Goal: Task Accomplishment & Management: Use online tool/utility

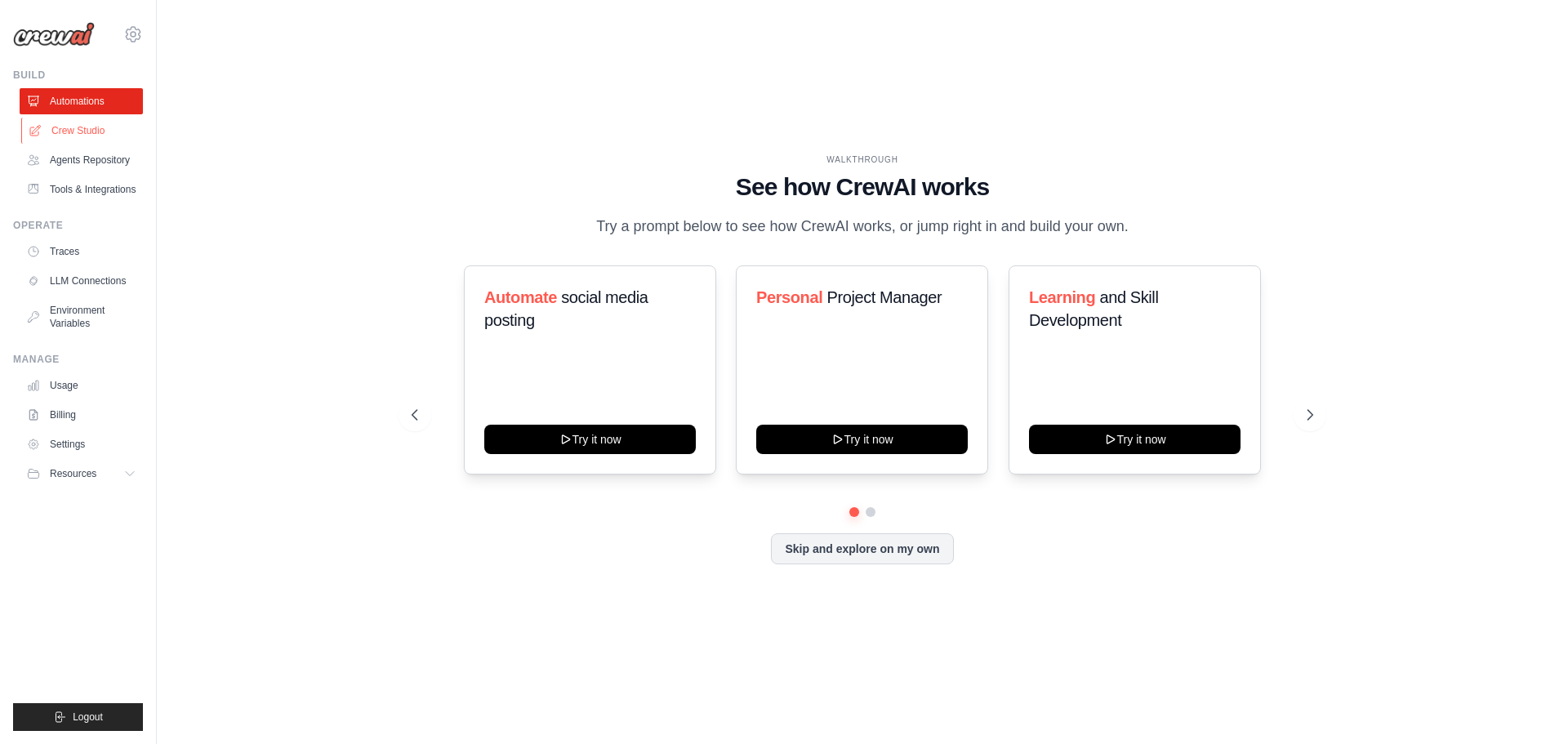
click at [74, 125] on link "Crew Studio" at bounding box center [82, 130] width 123 height 26
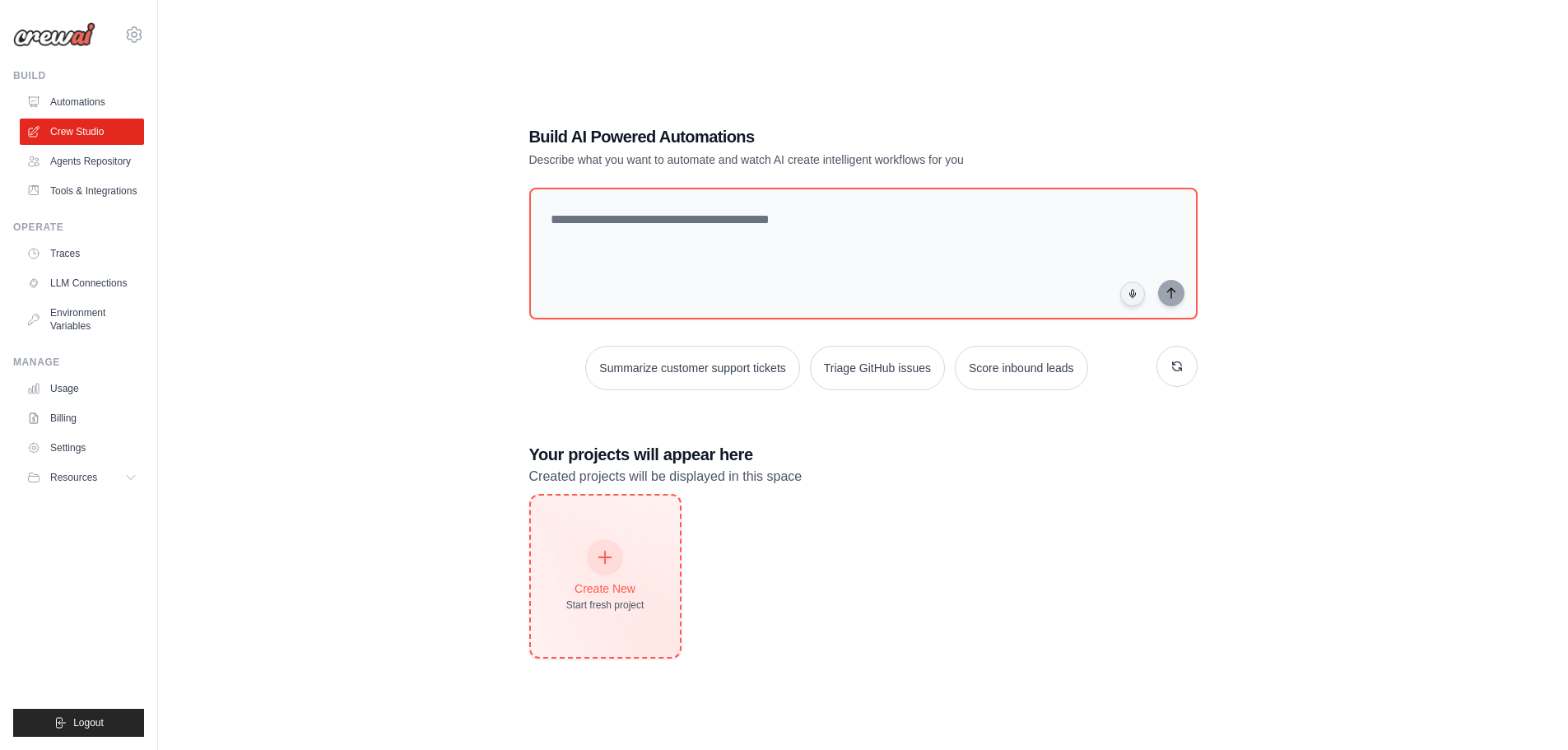
click at [634, 612] on div "Create New Start fresh project" at bounding box center [605, 577] width 149 height 162
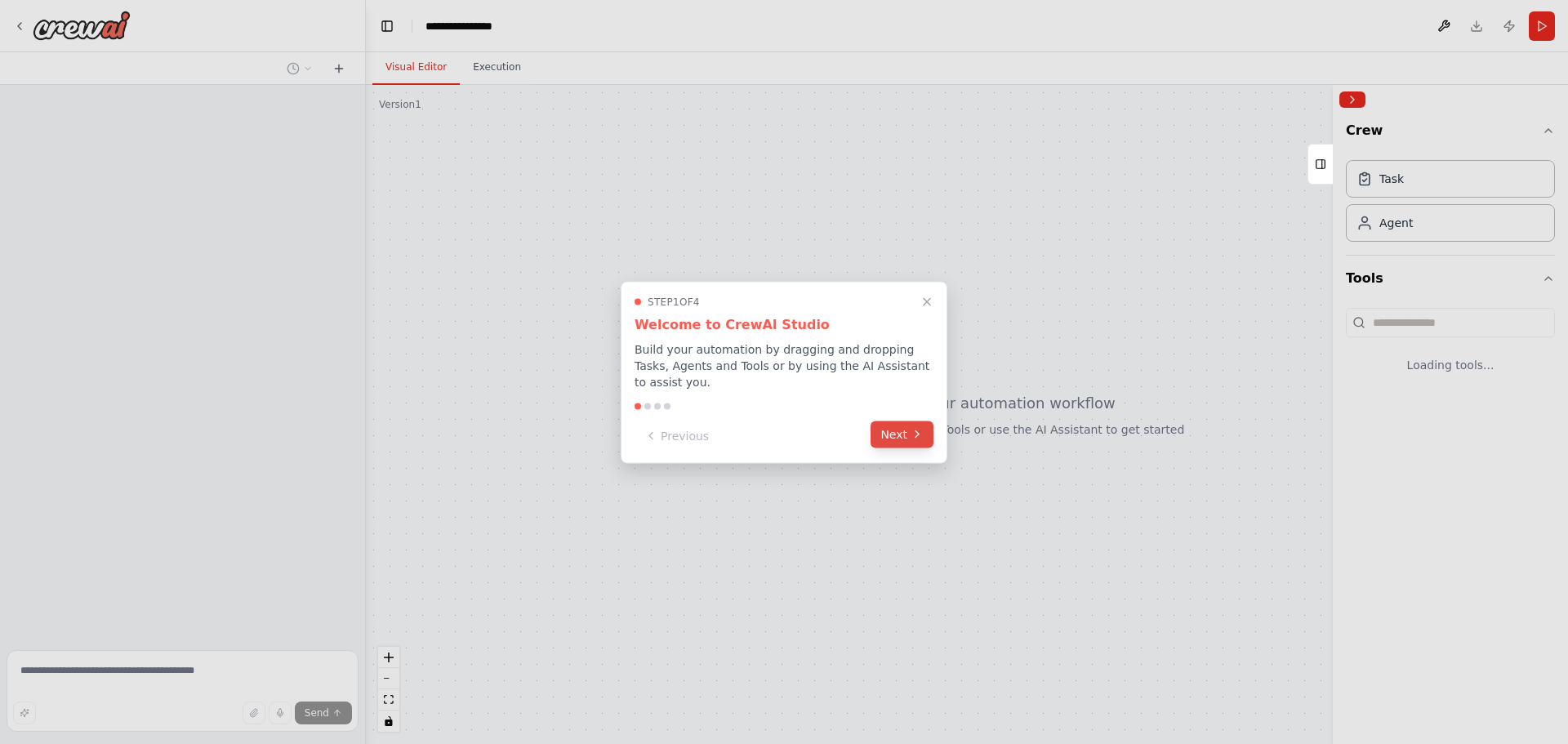
click at [891, 426] on button "Next" at bounding box center [901, 434] width 63 height 27
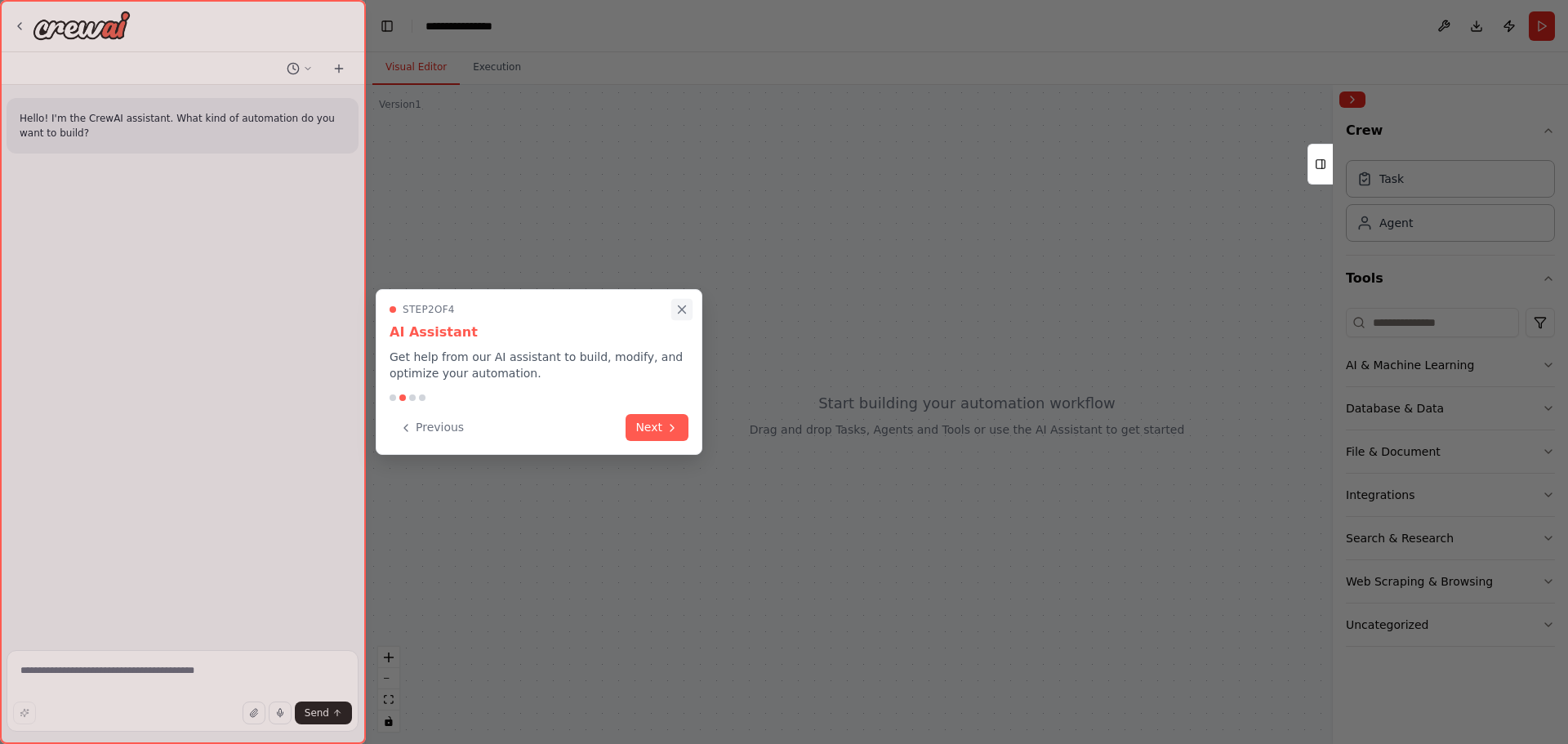
click at [684, 306] on icon "Close walkthrough" at bounding box center [682, 309] width 15 height 15
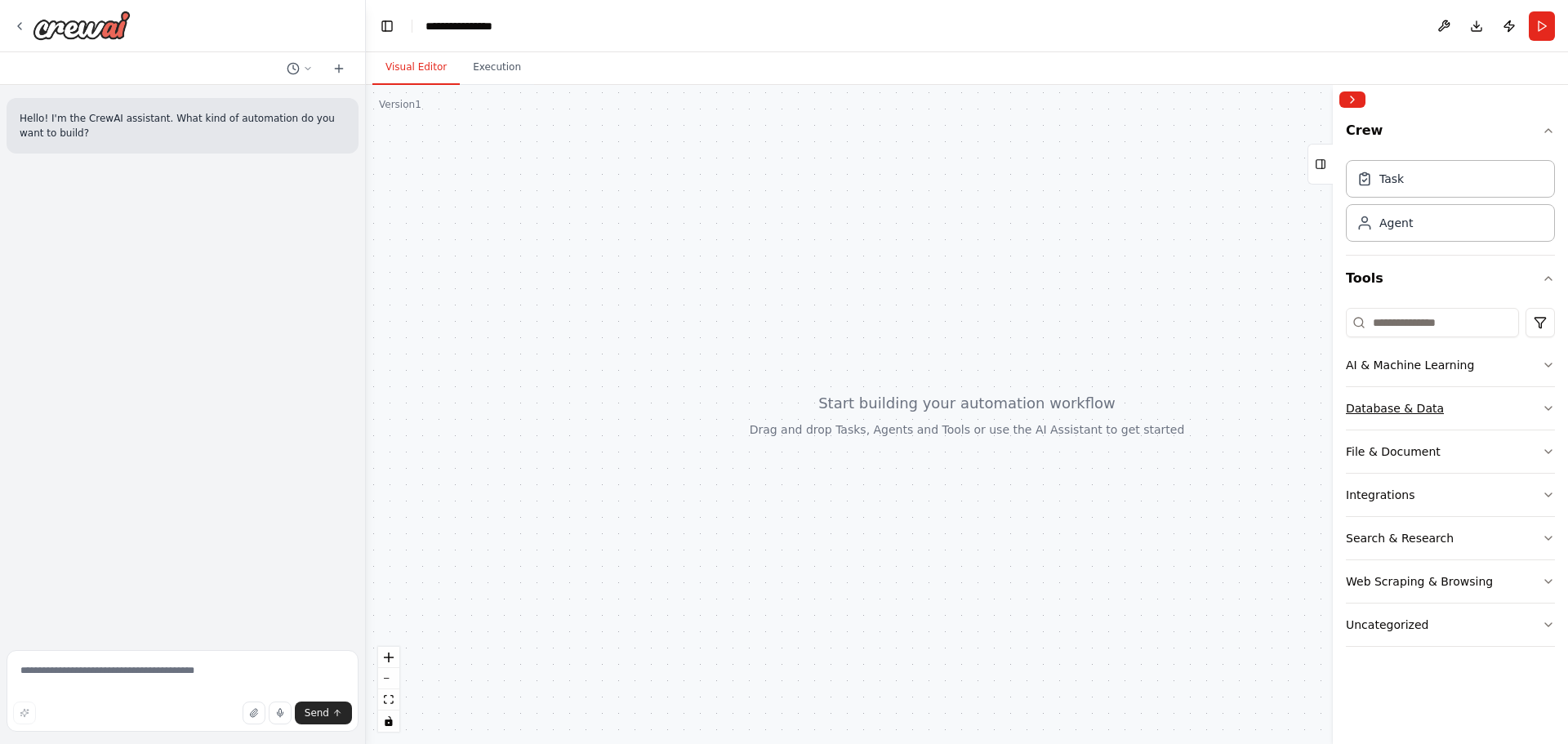
click at [1424, 420] on button "Database & Data" at bounding box center [1450, 409] width 209 height 43
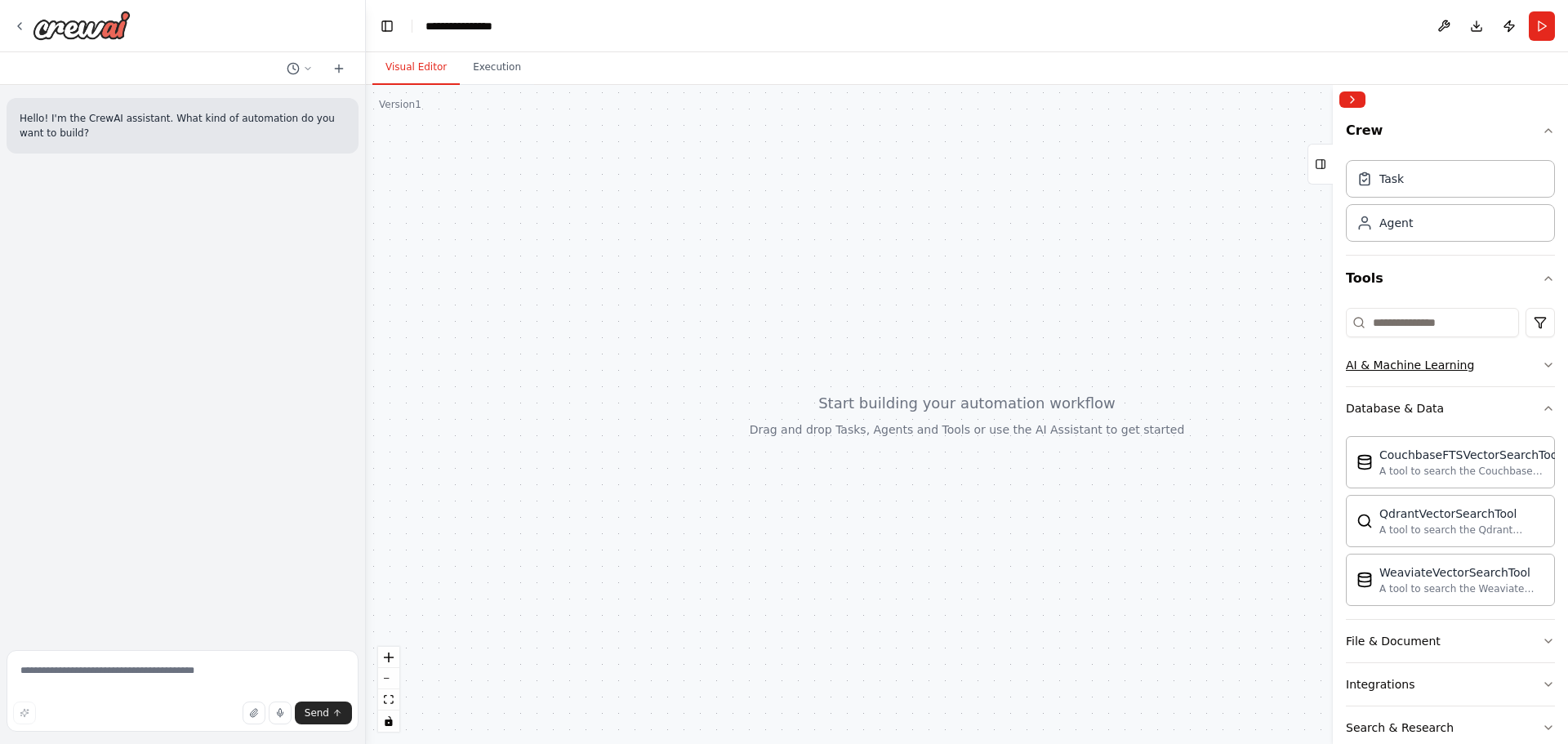
click at [1426, 363] on div "AI & Machine Learning" at bounding box center [1409, 365] width 129 height 16
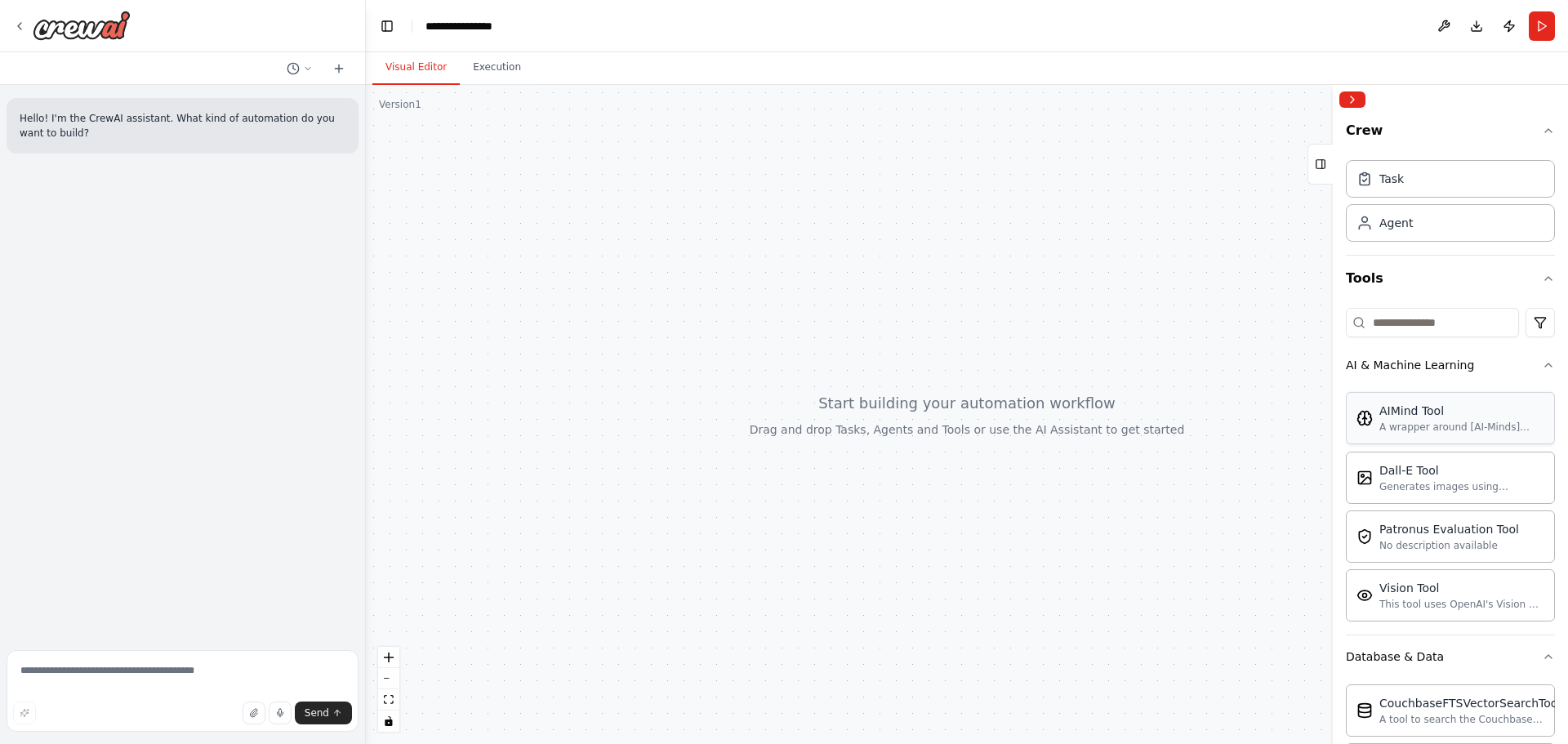
click at [1394, 429] on div "A wrapper around [AI-Minds](https://mindsdb.com/minds). Useful for when you nee…" at bounding box center [1462, 427] width 165 height 13
click at [1407, 350] on button "AI & Machine Learning" at bounding box center [1450, 365] width 209 height 43
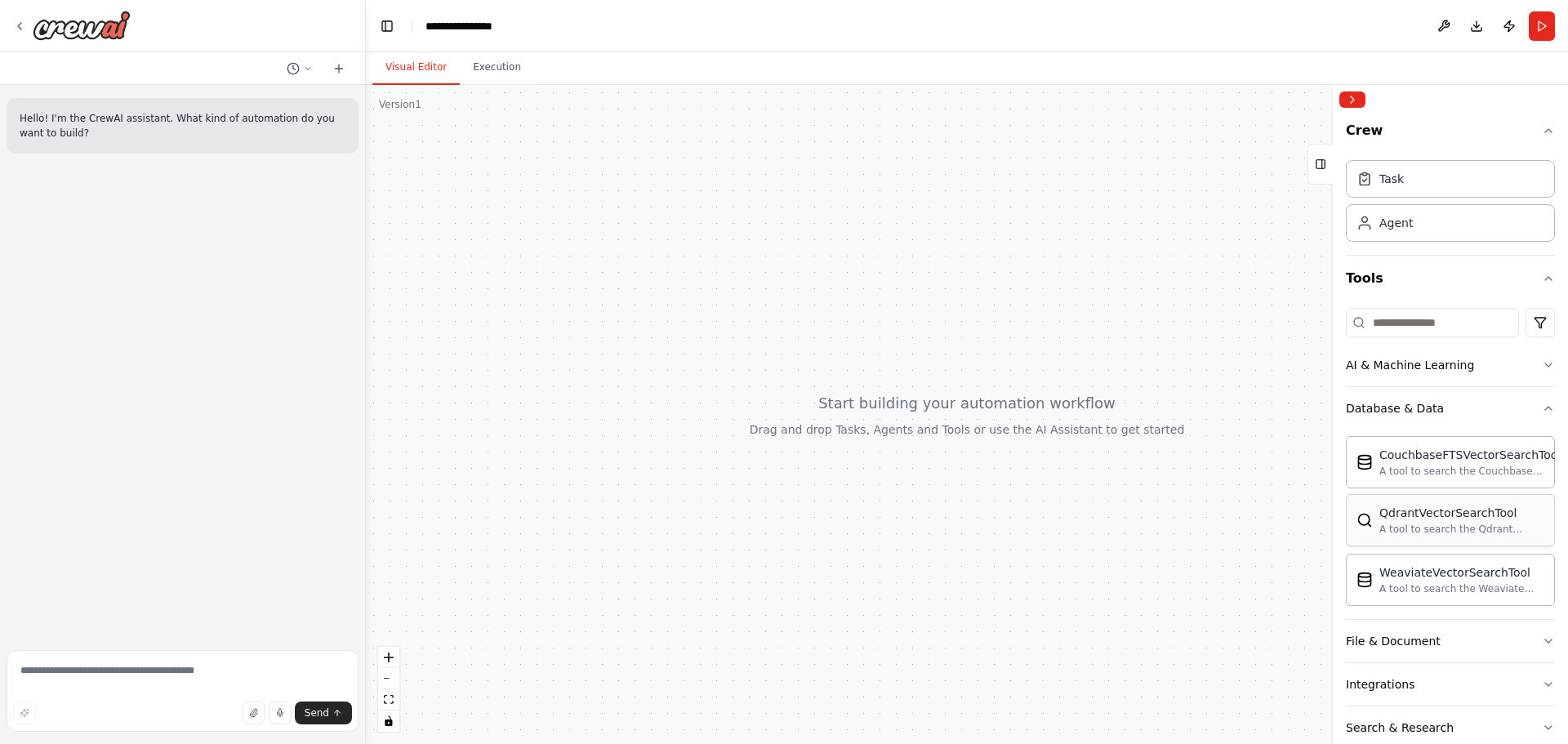
scroll to position [82, 0]
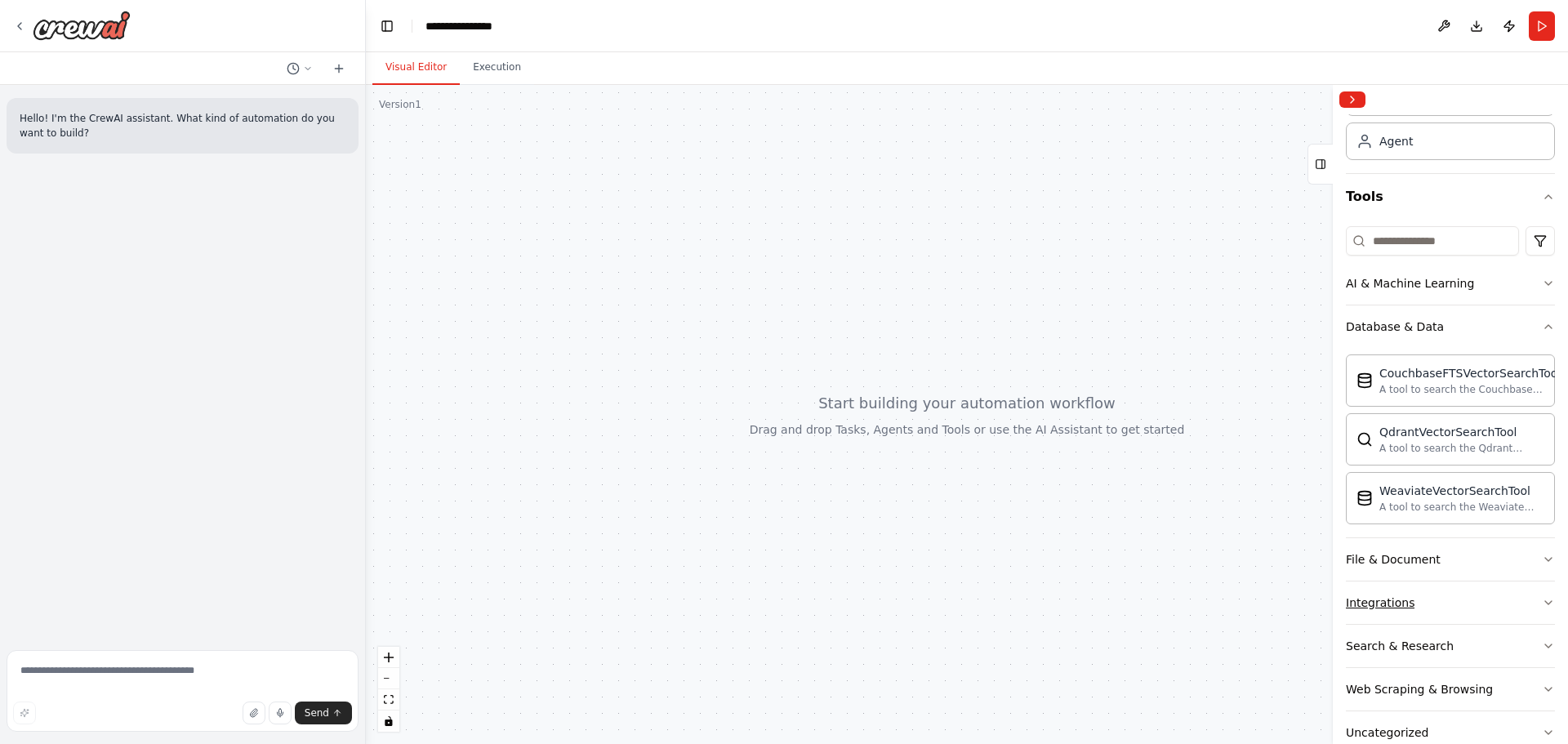
click at [1403, 591] on button "Integrations" at bounding box center [1450, 603] width 209 height 43
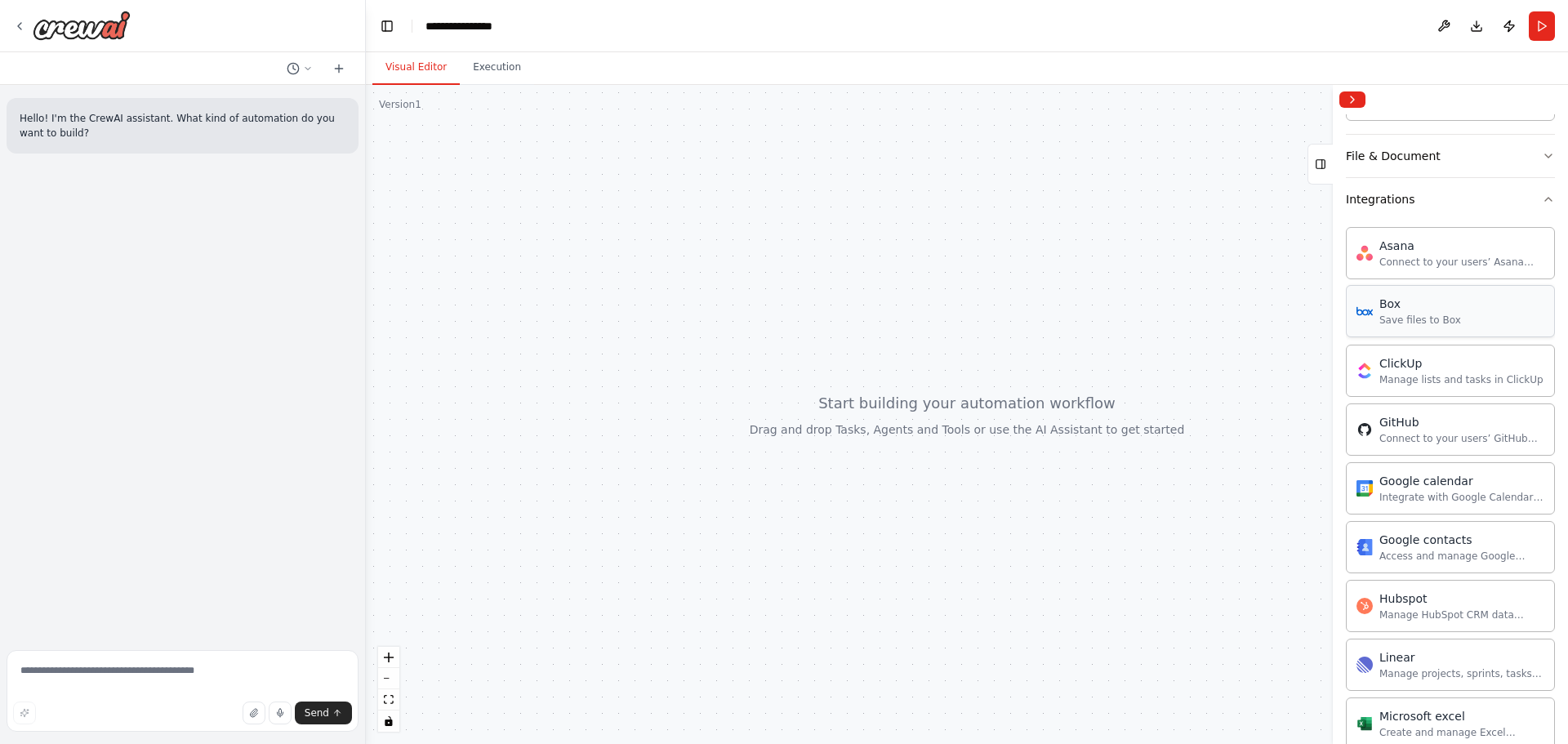
scroll to position [490, 0]
click at [1432, 609] on div "Manage HubSpot CRM data including contacts, deals, and companies." at bounding box center [1462, 609] width 165 height 13
click at [1359, 604] on img at bounding box center [1364, 600] width 16 height 16
click at [1380, 602] on div "Hubspot Manage HubSpot CRM data including contacts, deals, and companies." at bounding box center [1462, 600] width 165 height 31
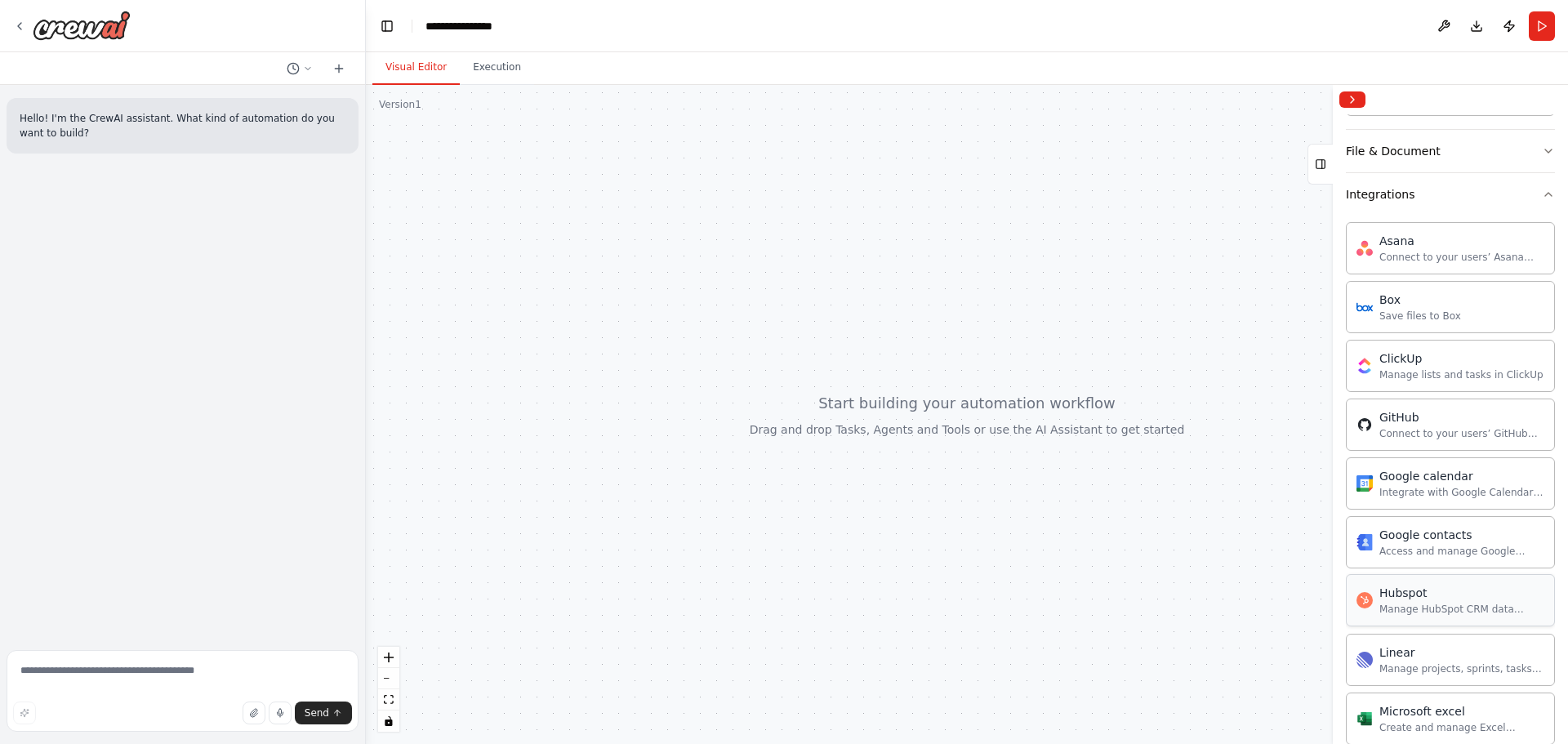
click at [1380, 601] on div "Hubspot Manage HubSpot CRM data including contacts, deals, and companies." at bounding box center [1462, 600] width 165 height 31
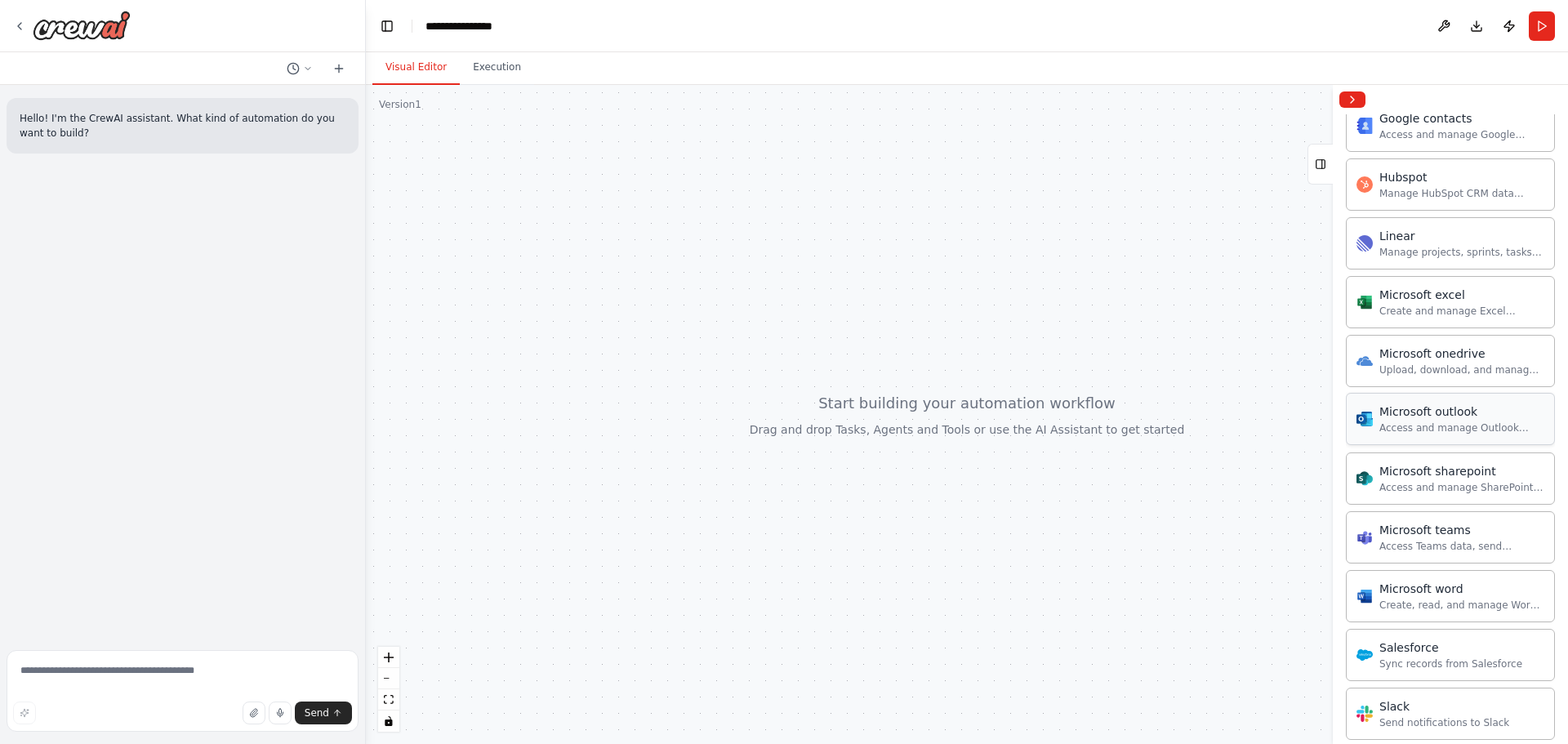
scroll to position [1132, 0]
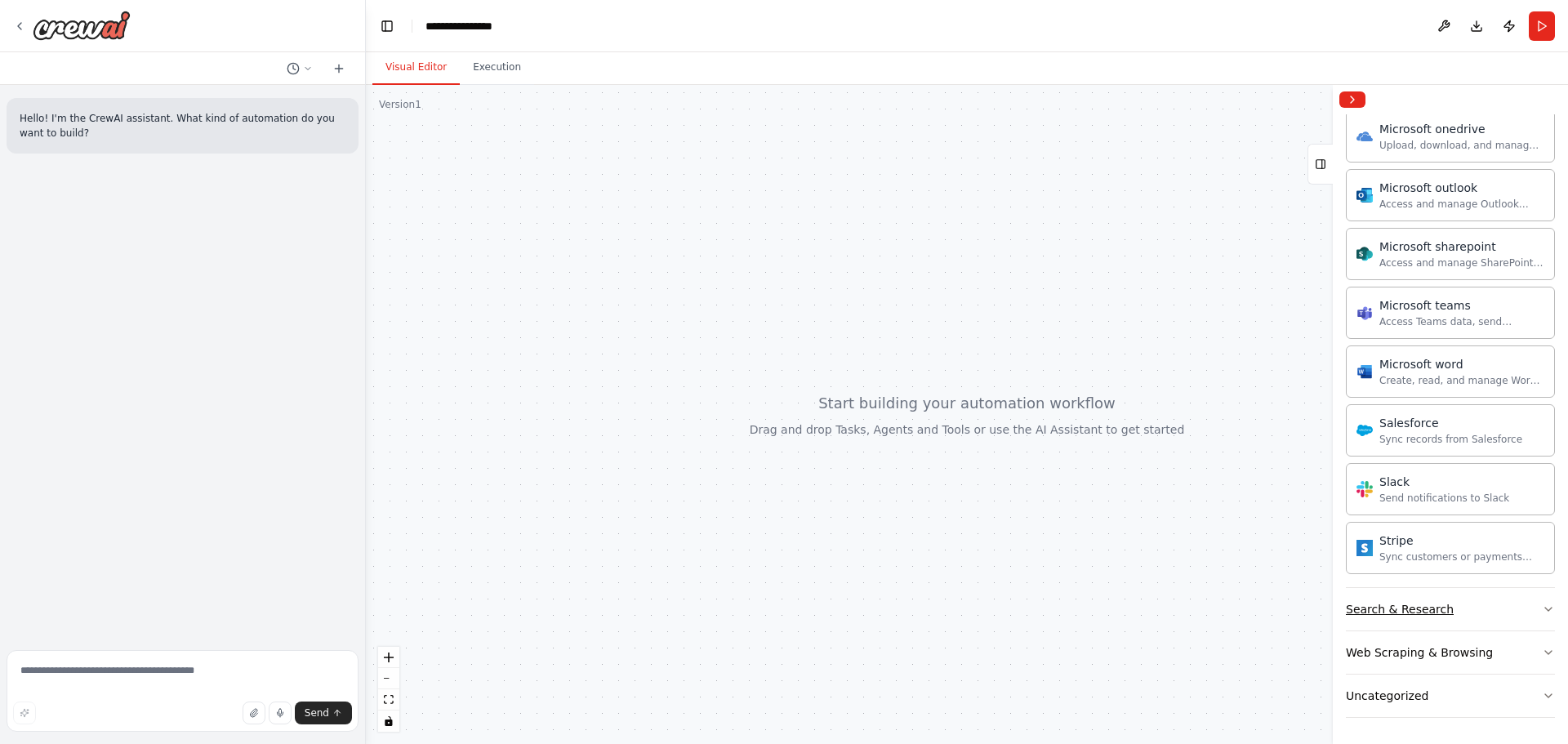
click at [1402, 614] on div "Search & Research" at bounding box center [1400, 609] width 108 height 16
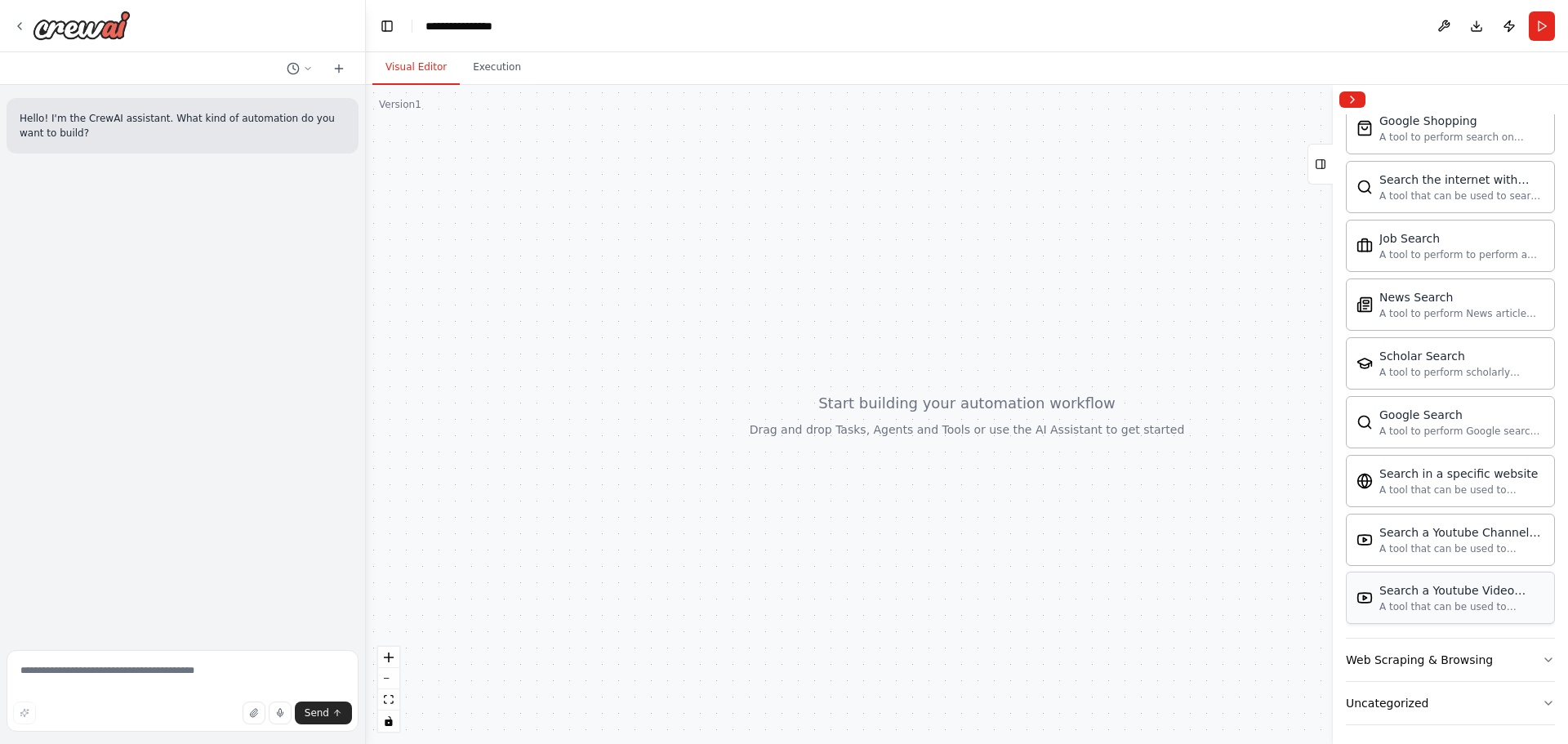
scroll to position [1968, 0]
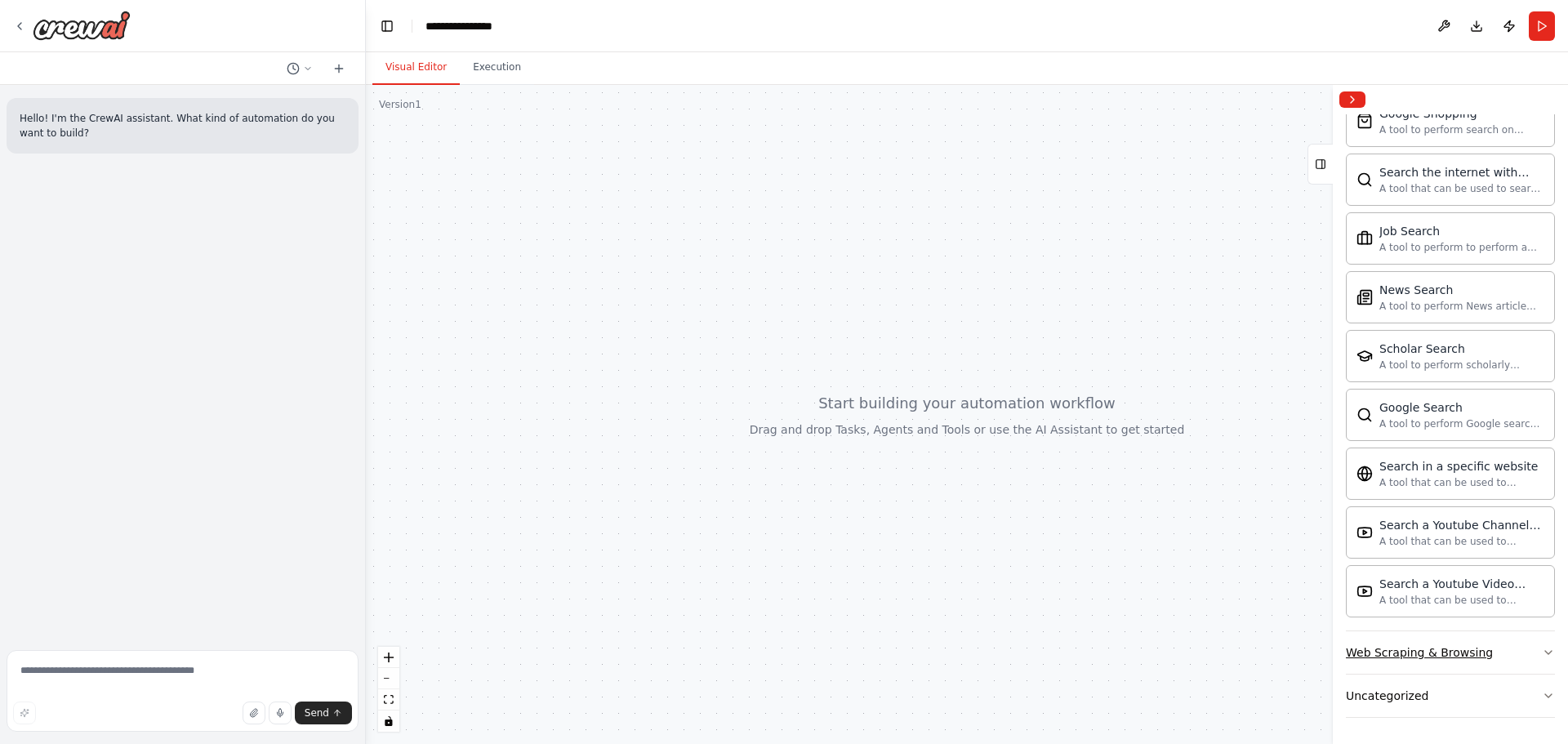
click at [1414, 659] on div "Web Scraping & Browsing" at bounding box center [1419, 653] width 147 height 16
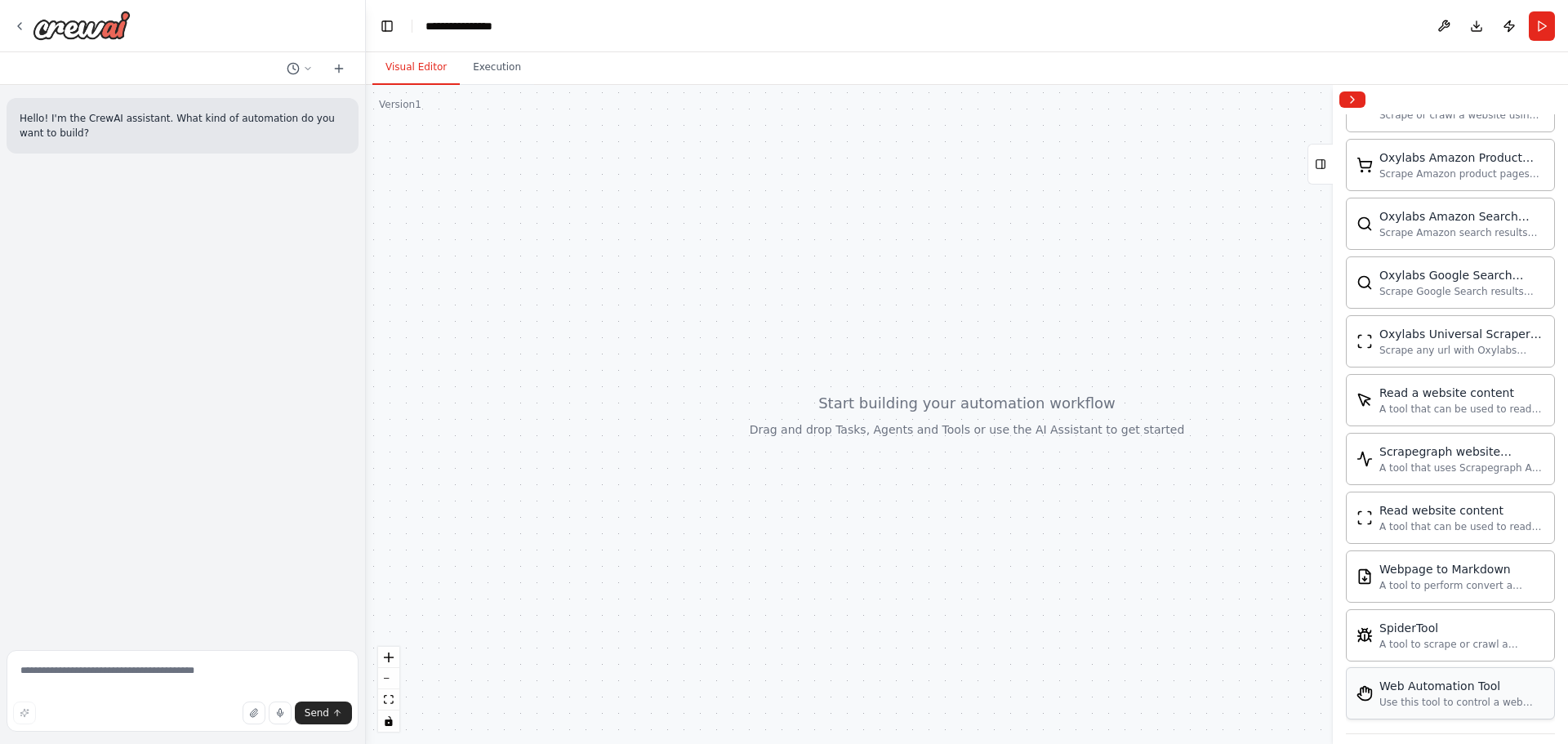
scroll to position [2863, 0]
click at [1421, 684] on button "Uncategorized" at bounding box center [1450, 696] width 209 height 43
click at [1028, 445] on div at bounding box center [967, 414] width 1202 height 659
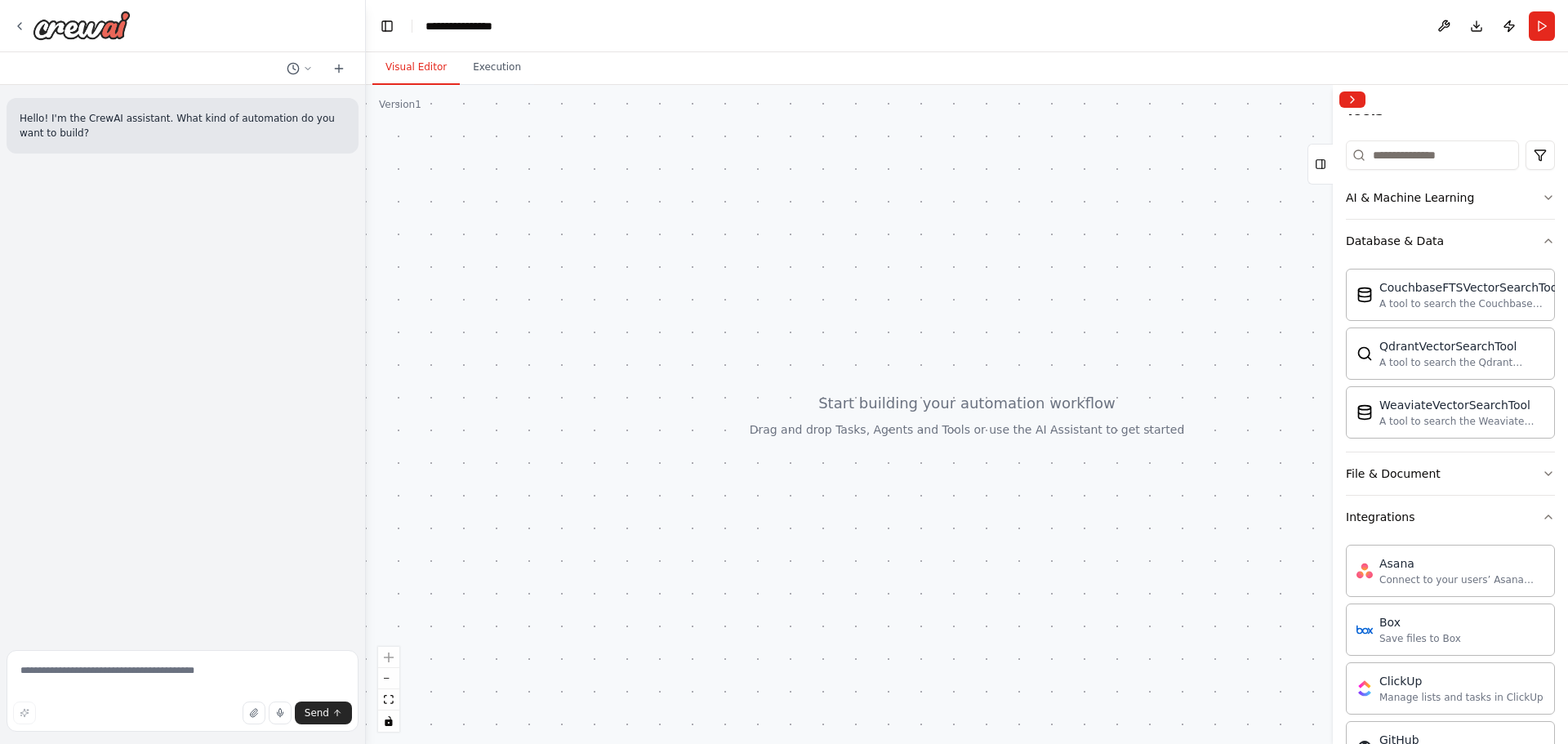
scroll to position [0, 0]
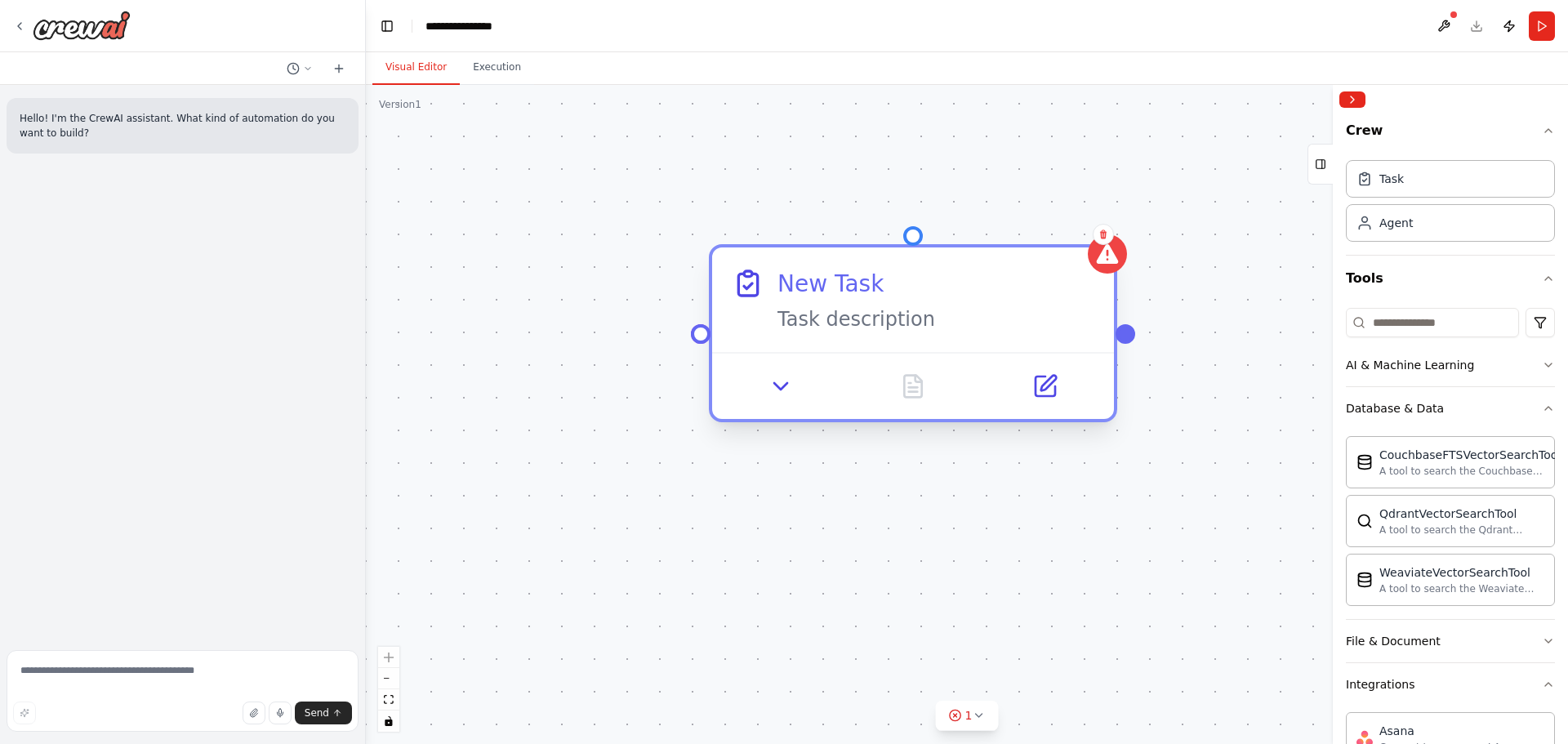
drag, startPoint x: 1040, startPoint y: 302, endPoint x: 846, endPoint y: 295, distance: 194.1
click at [846, 295] on div "New Task Task description" at bounding box center [935, 300] width 316 height 66
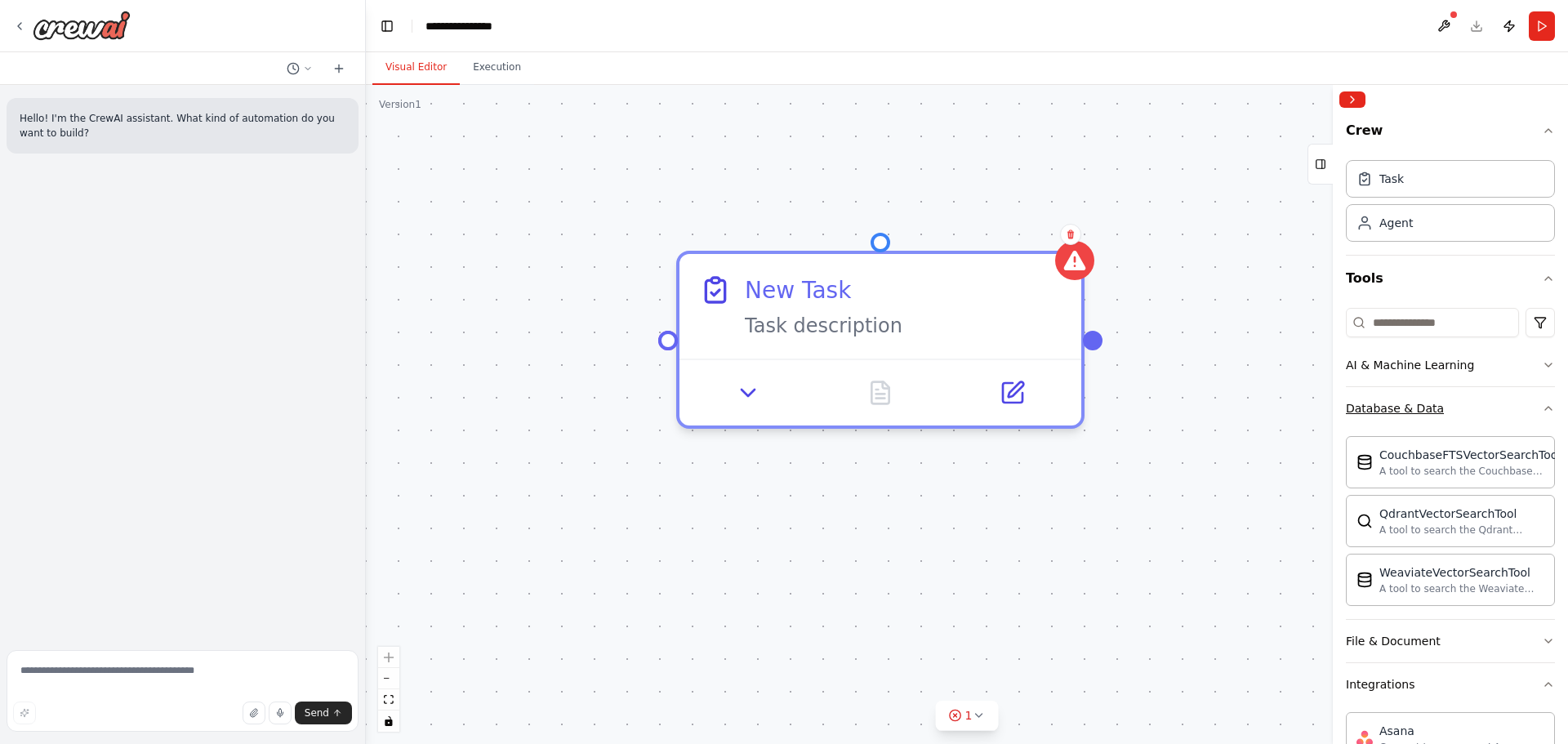
click at [1382, 418] on button "Database & Data" at bounding box center [1450, 409] width 209 height 43
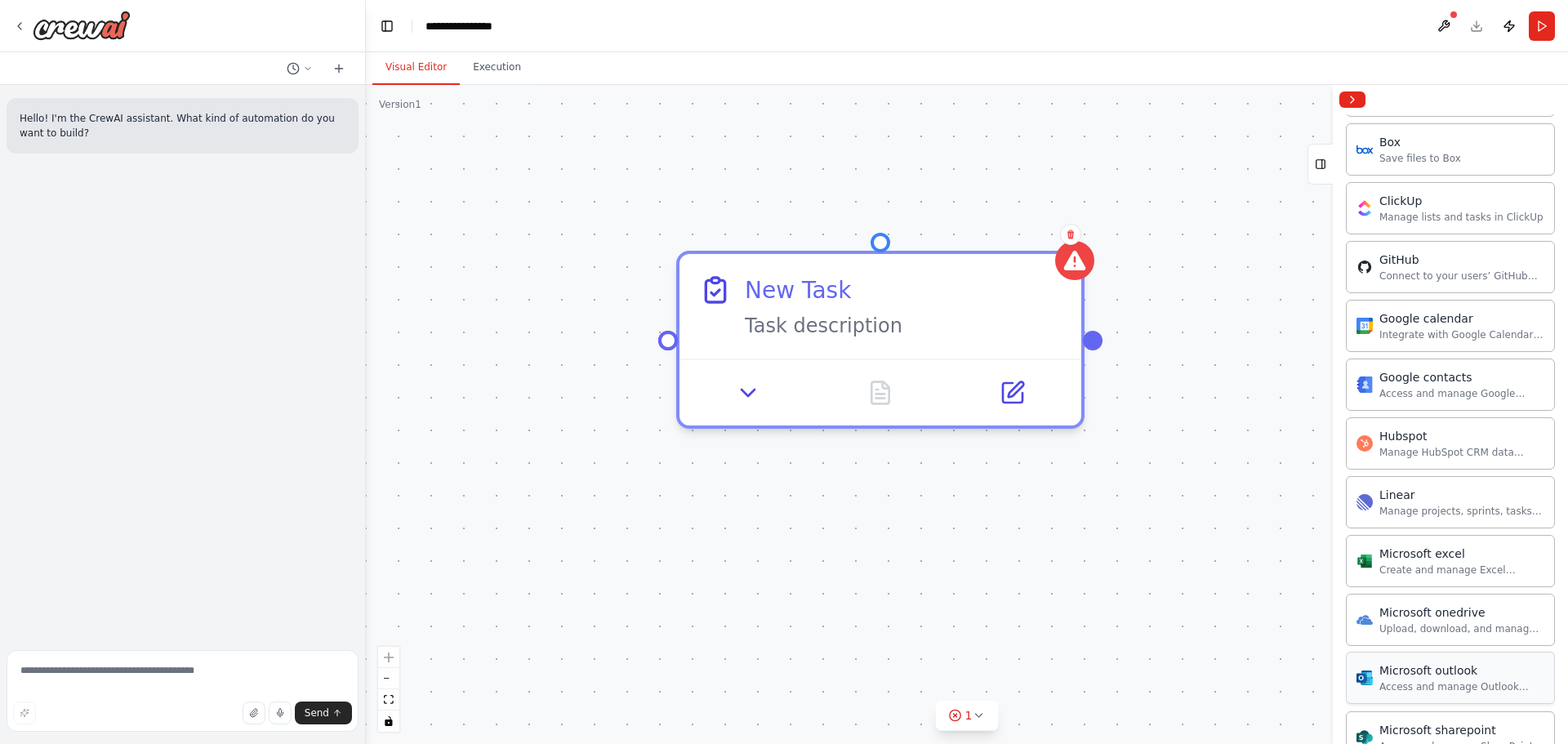
scroll to position [490, 0]
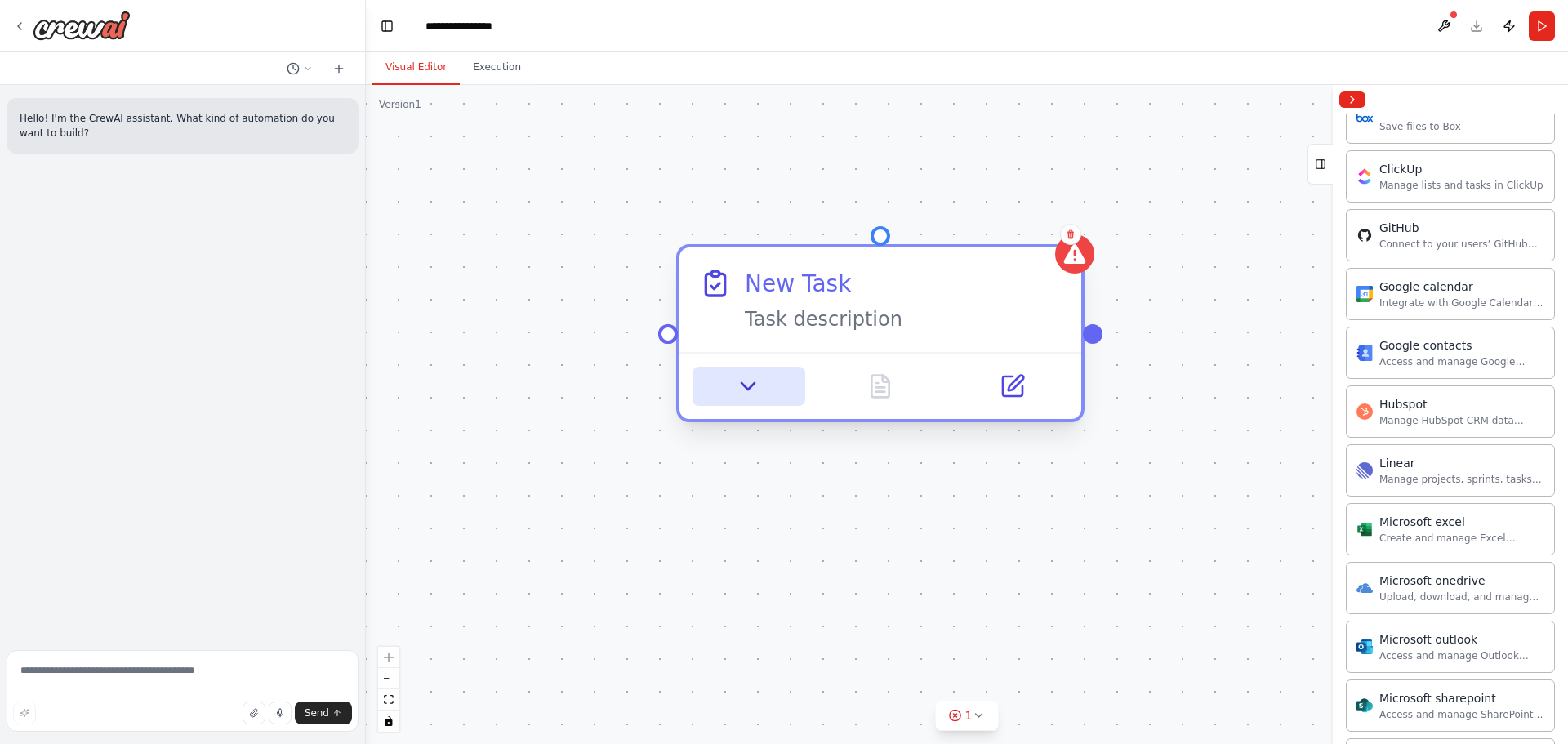
click at [748, 398] on icon at bounding box center [748, 386] width 26 height 26
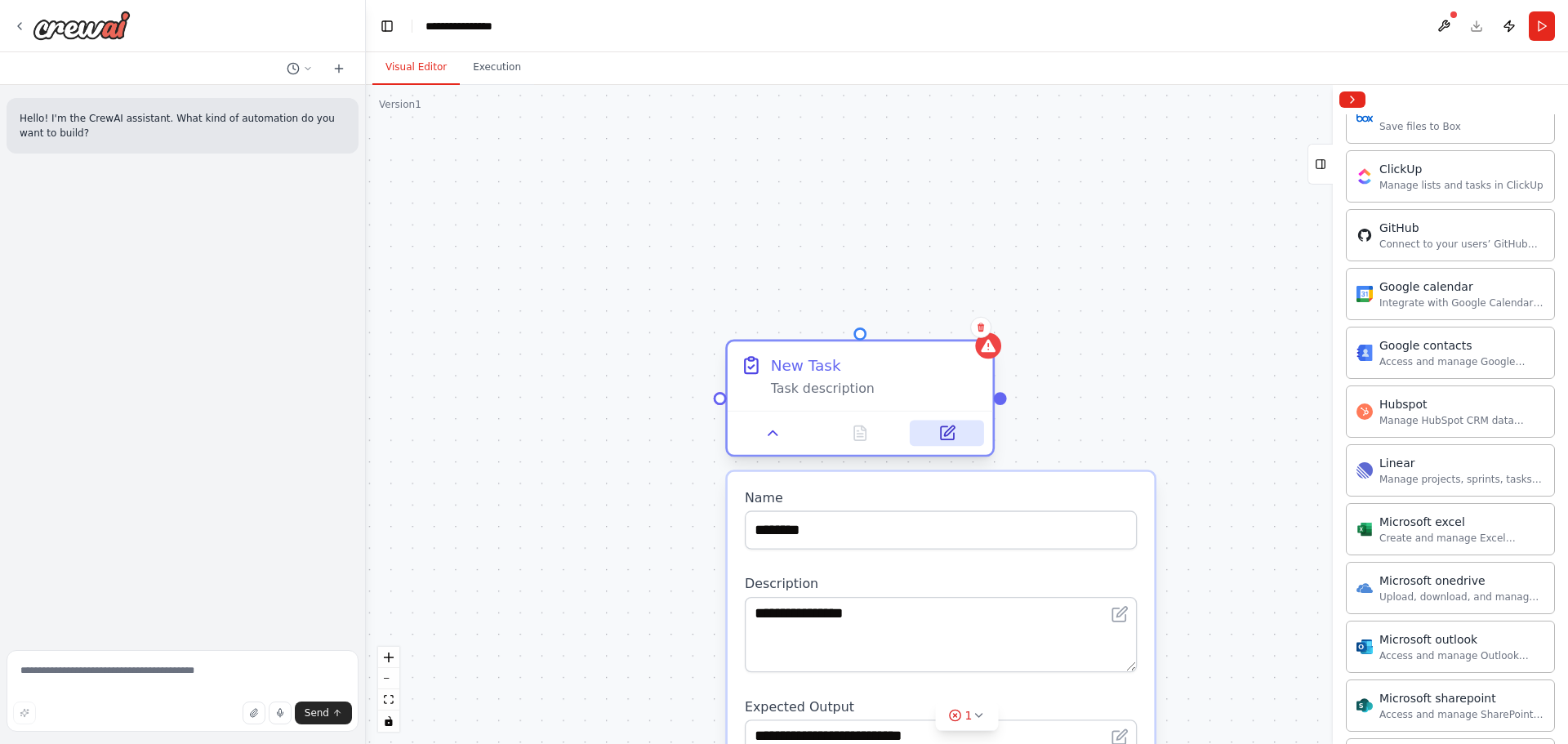
click at [952, 432] on icon at bounding box center [947, 433] width 13 height 13
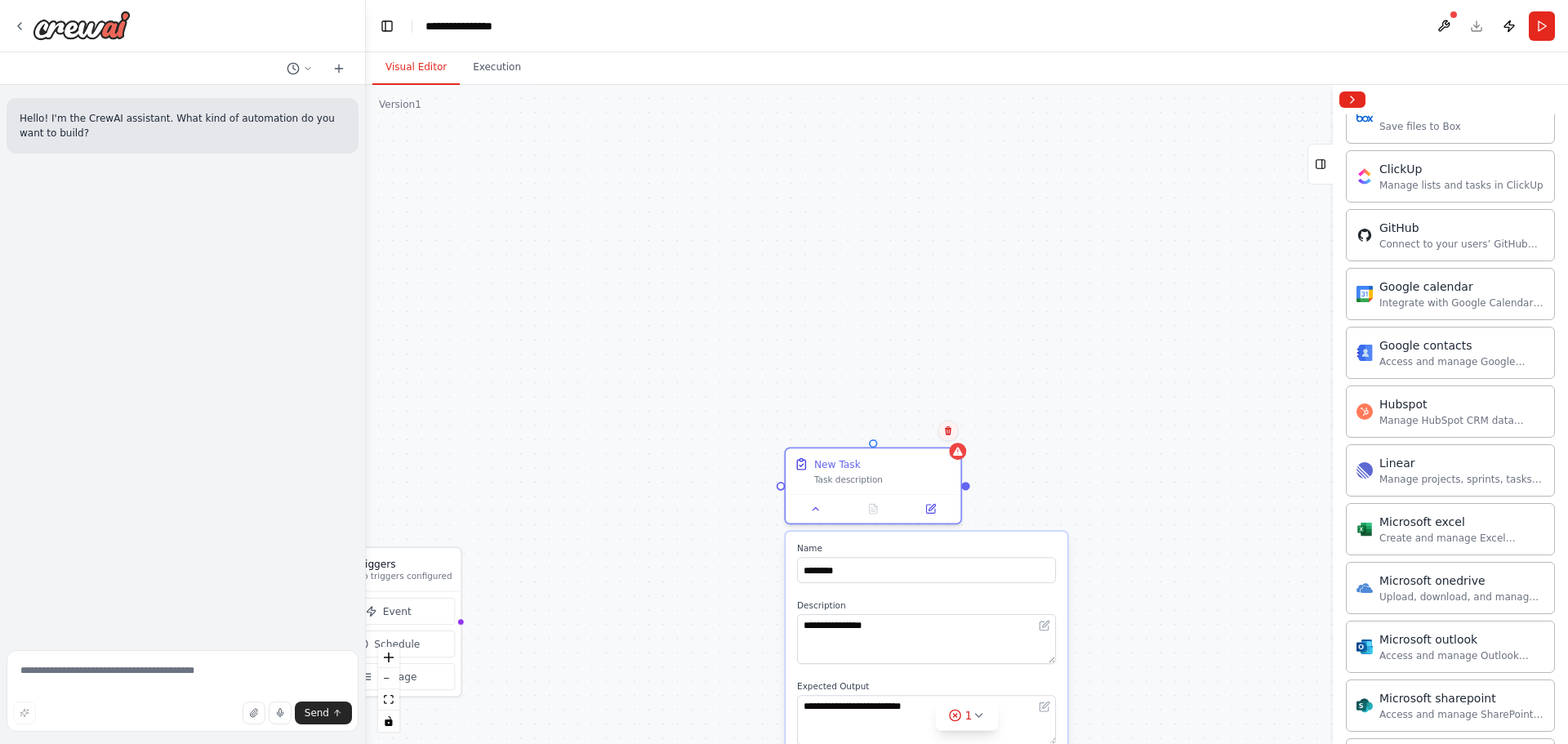
click at [948, 434] on icon at bounding box center [948, 431] width 6 height 9
click at [908, 431] on button "Confirm" at bounding box center [901, 430] width 58 height 20
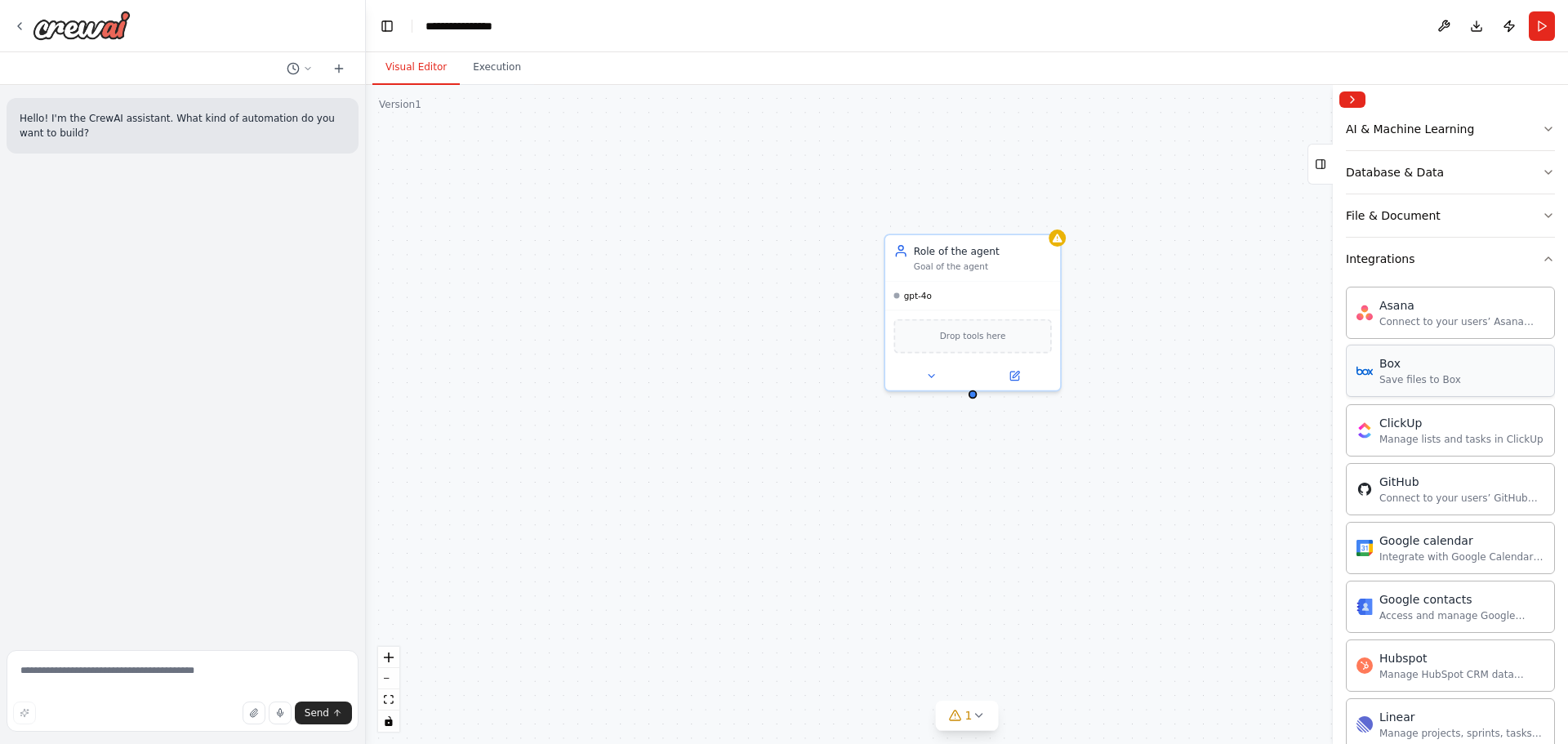
scroll to position [245, 0]
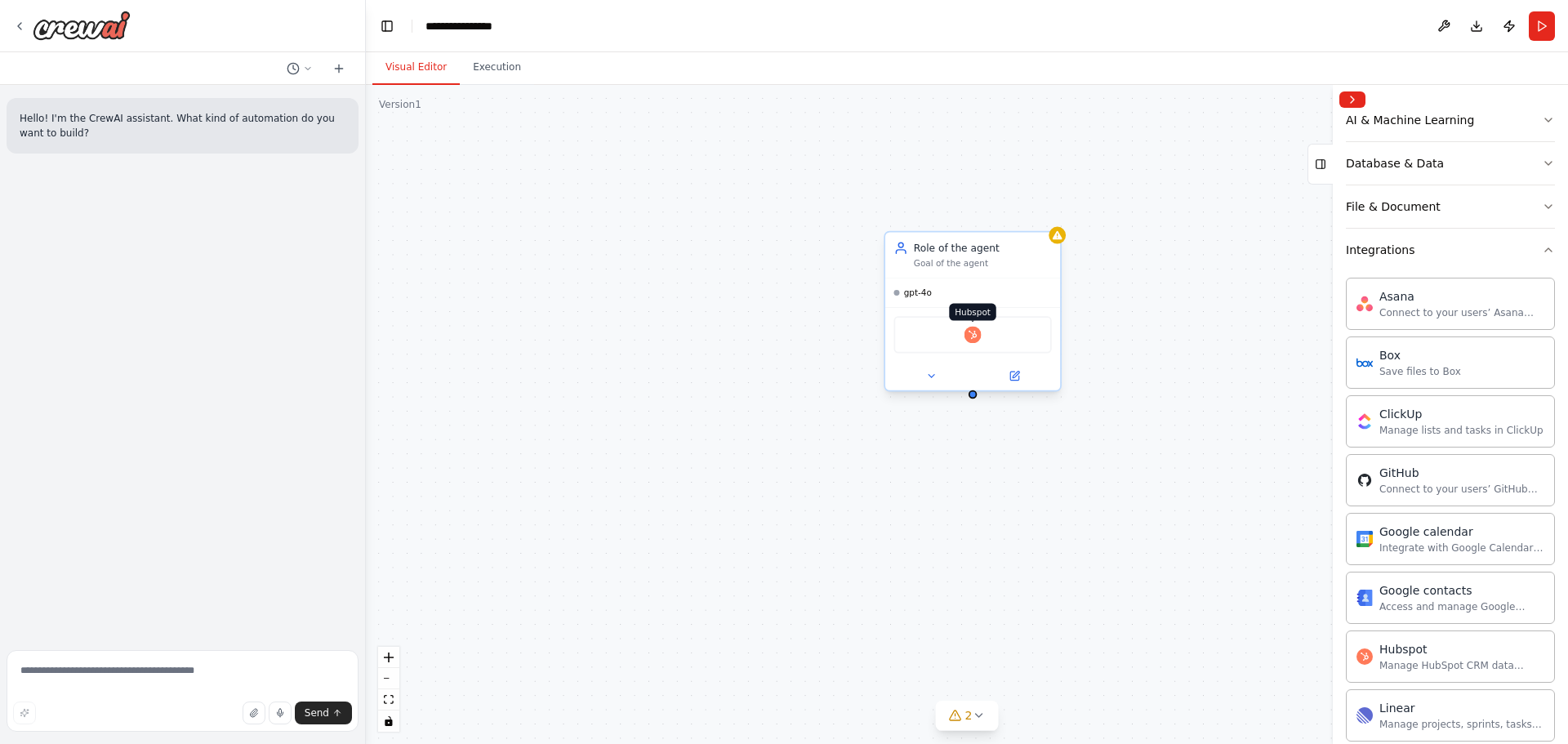
click at [974, 338] on img at bounding box center [972, 334] width 17 height 17
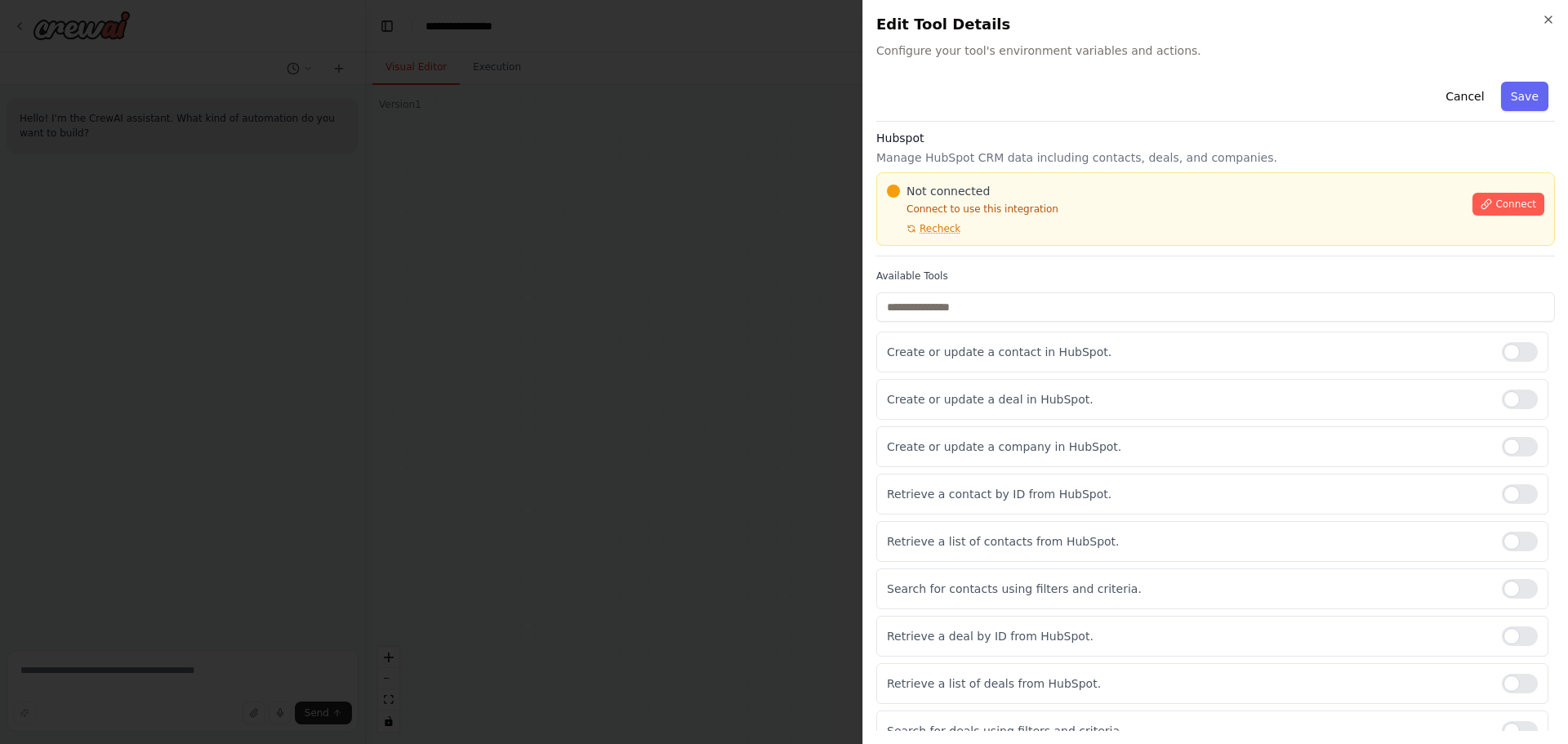
scroll to position [4, 0]
click at [965, 312] on input "text" at bounding box center [1215, 308] width 679 height 29
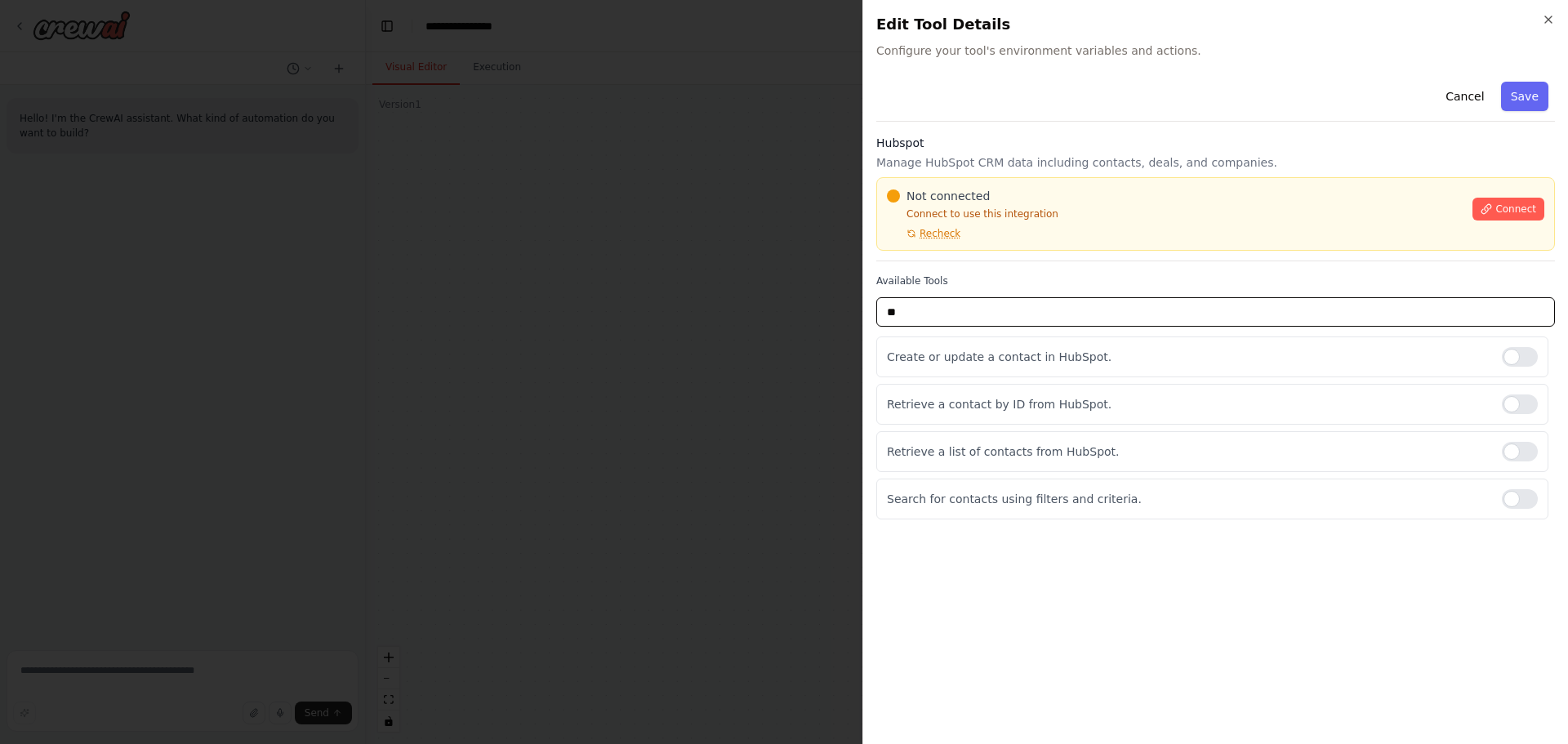
scroll to position [0, 0]
type input "***"
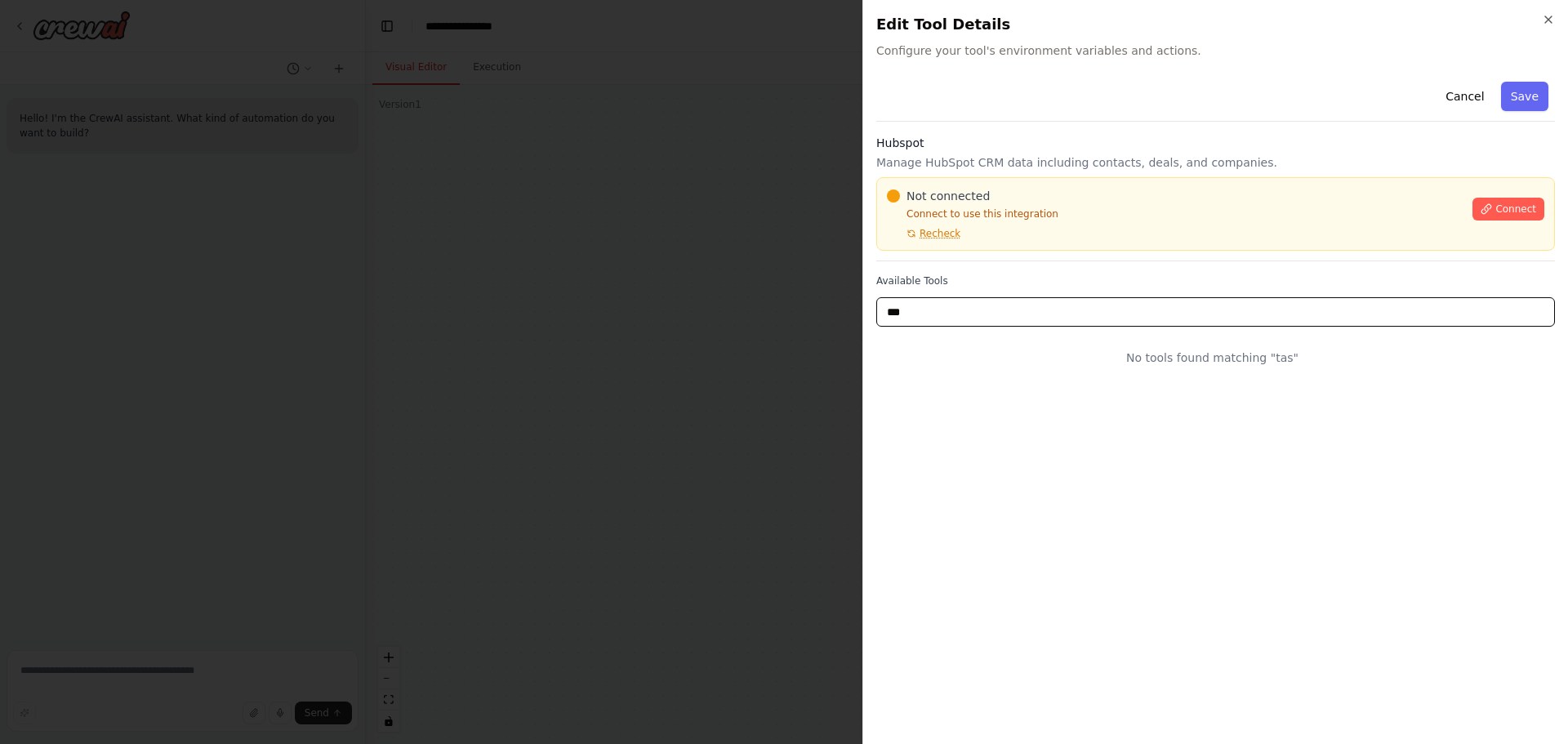
drag, startPoint x: 965, startPoint y: 312, endPoint x: 762, endPoint y: 308, distance: 203.0
click at [762, 308] on body "**********" at bounding box center [784, 372] width 1568 height 744
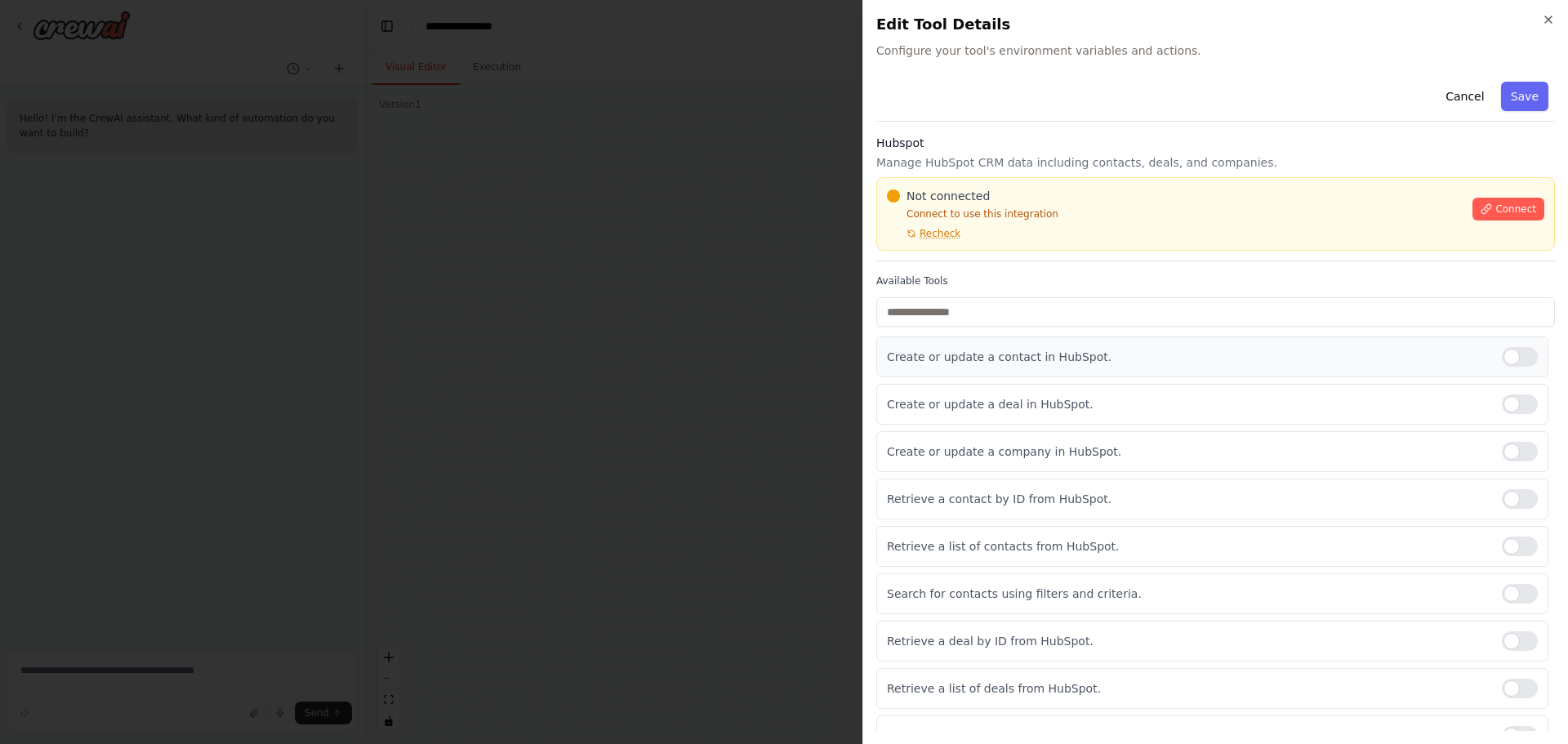
click at [1516, 359] on div at bounding box center [1519, 357] width 36 height 20
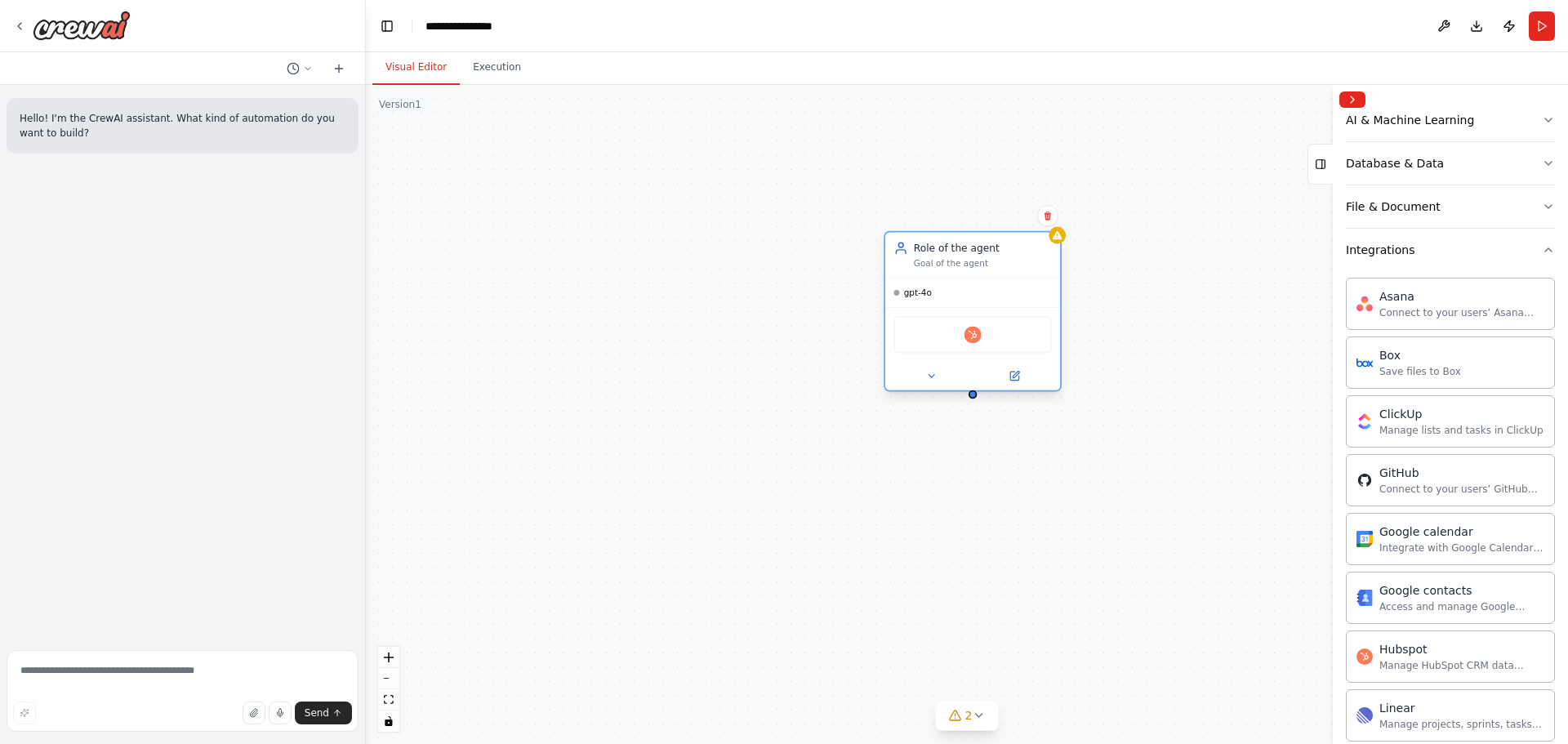
click at [917, 304] on div "gpt-4o" at bounding box center [972, 293] width 175 height 28
click at [914, 297] on span "gpt-4o" at bounding box center [917, 293] width 27 height 12
click at [1054, 247] on div "Role of the agent Goal of the agent" at bounding box center [972, 256] width 175 height 46
click at [1065, 239] on div "Role of the agent Goal of the agent gpt-4o Hubspot" at bounding box center [967, 414] width 1202 height 659
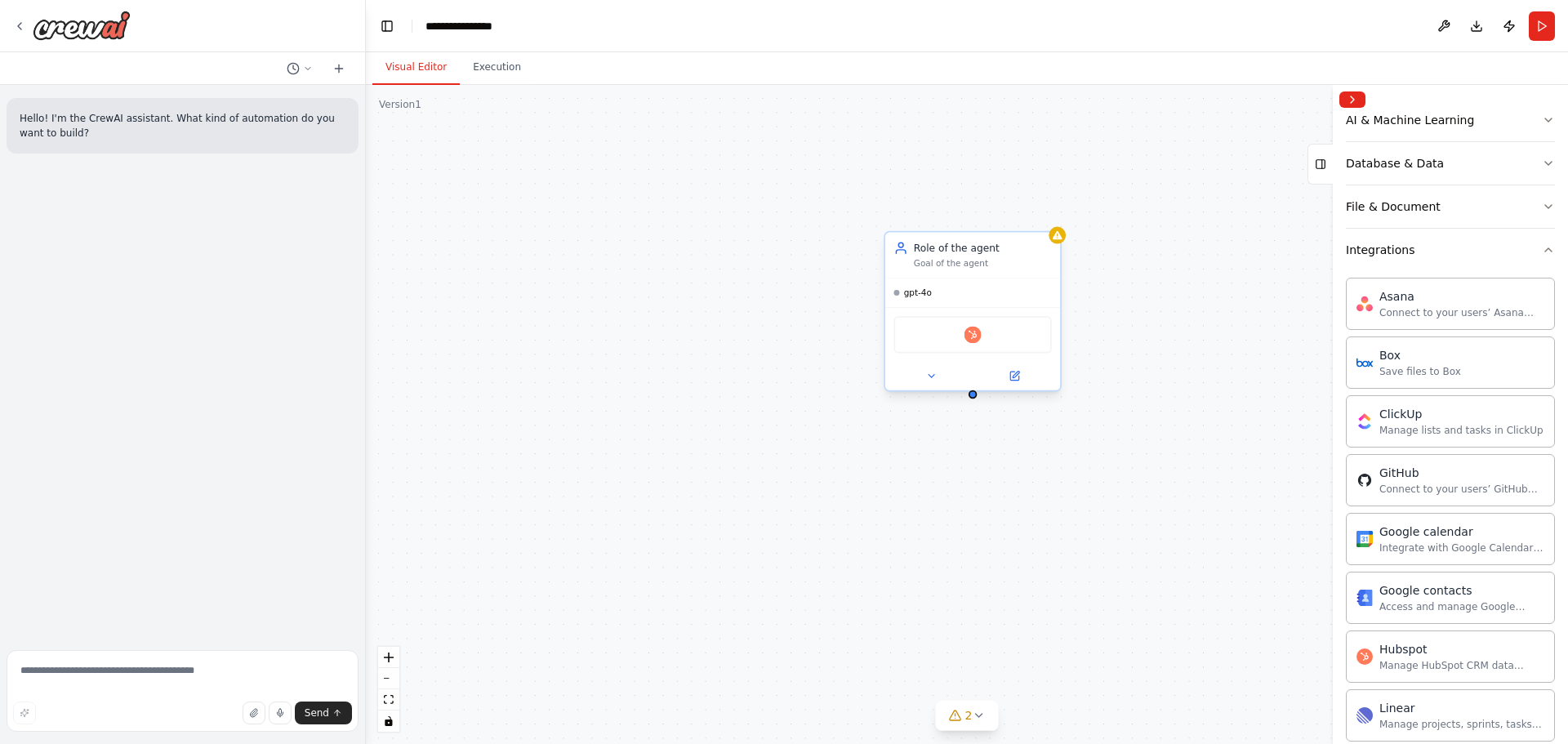
click at [993, 302] on div "gpt-4o" at bounding box center [972, 293] width 175 height 28
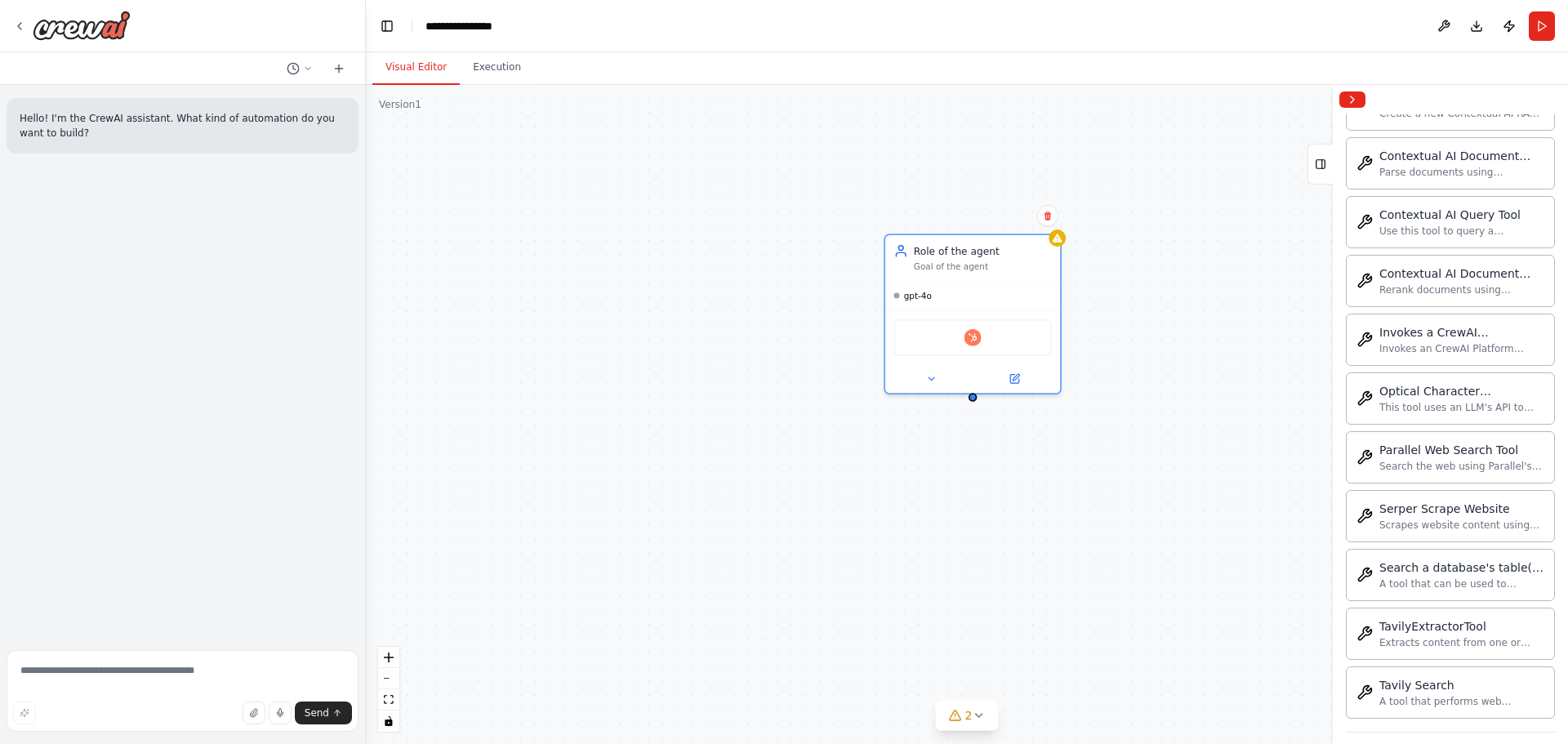
scroll to position [3569, 0]
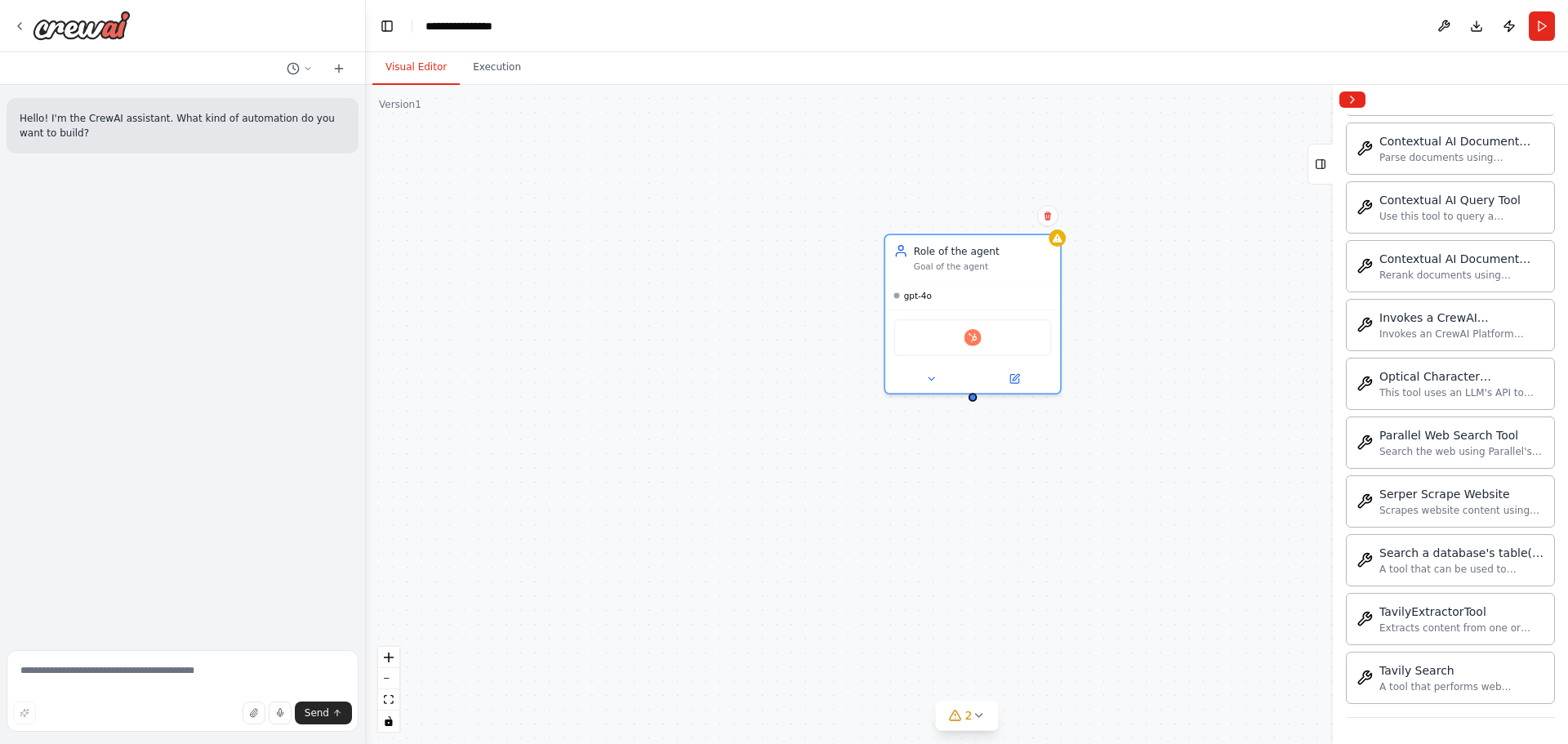
click at [1135, 529] on div "Role of the agent Goal of the agent gpt-4o Hubspot" at bounding box center [967, 414] width 1202 height 659
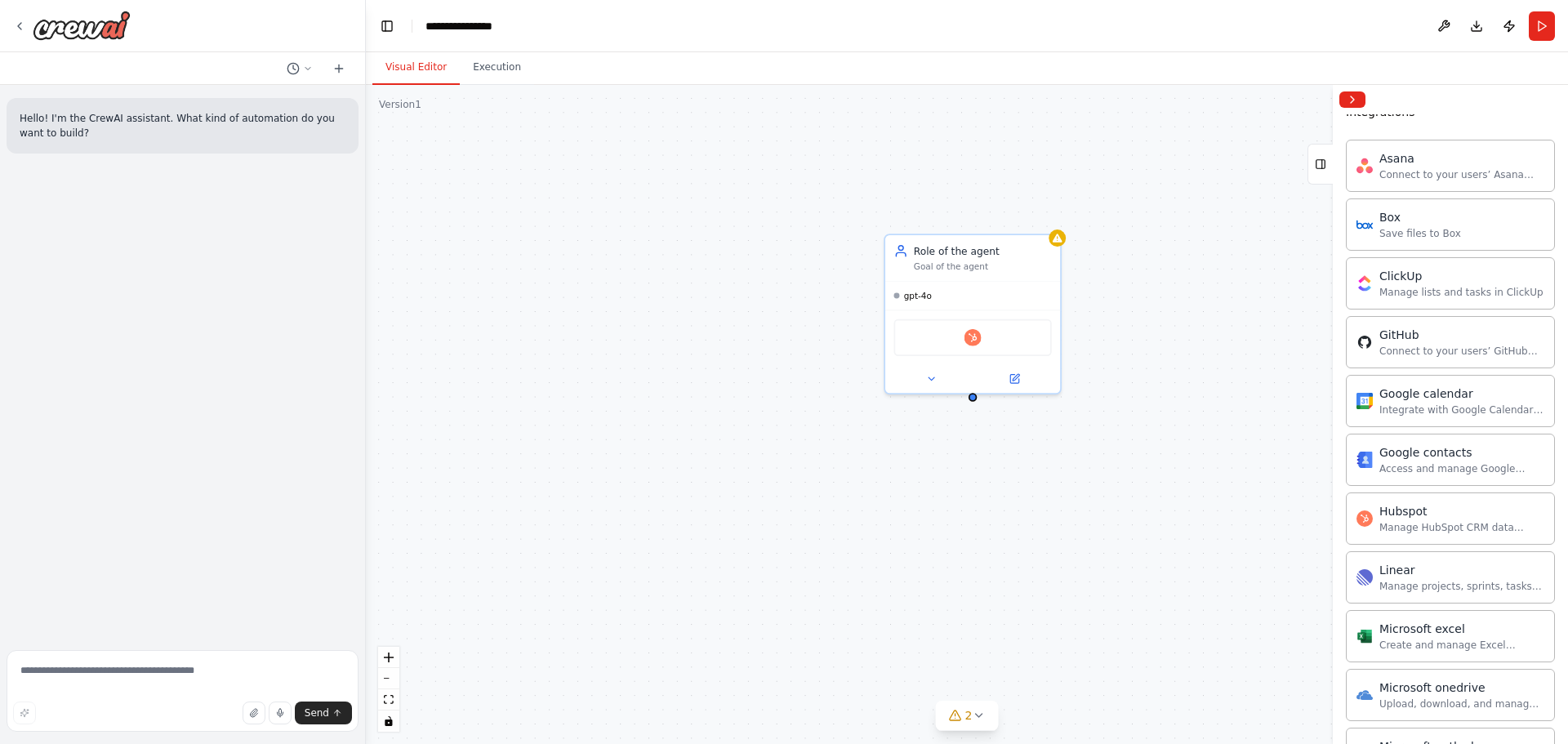
scroll to position [0, 0]
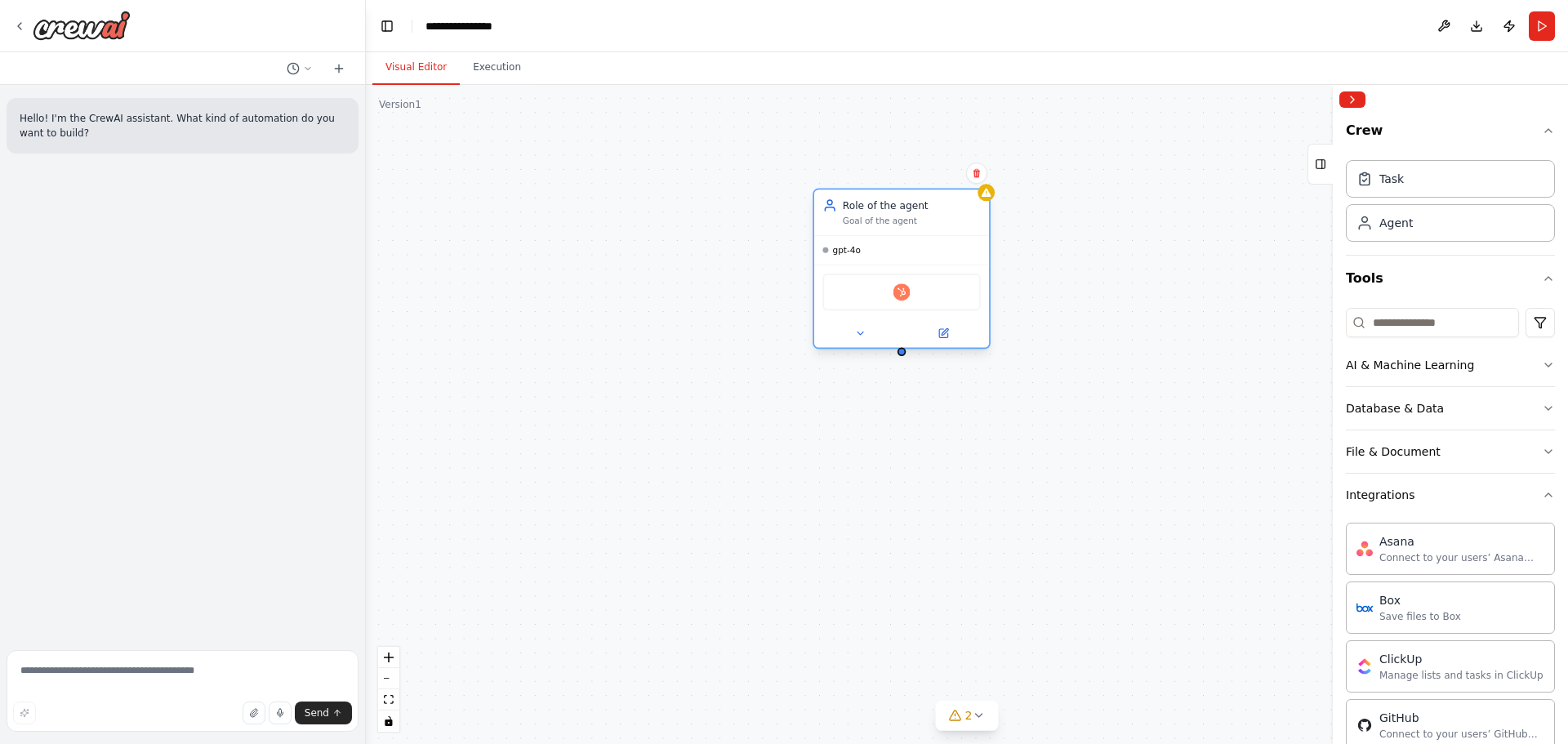
drag, startPoint x: 930, startPoint y: 283, endPoint x: 859, endPoint y: 240, distance: 83.0
click at [859, 240] on div "gpt-4o" at bounding box center [901, 250] width 175 height 28
click at [1413, 448] on div "File & Document" at bounding box center [1392, 451] width 95 height 16
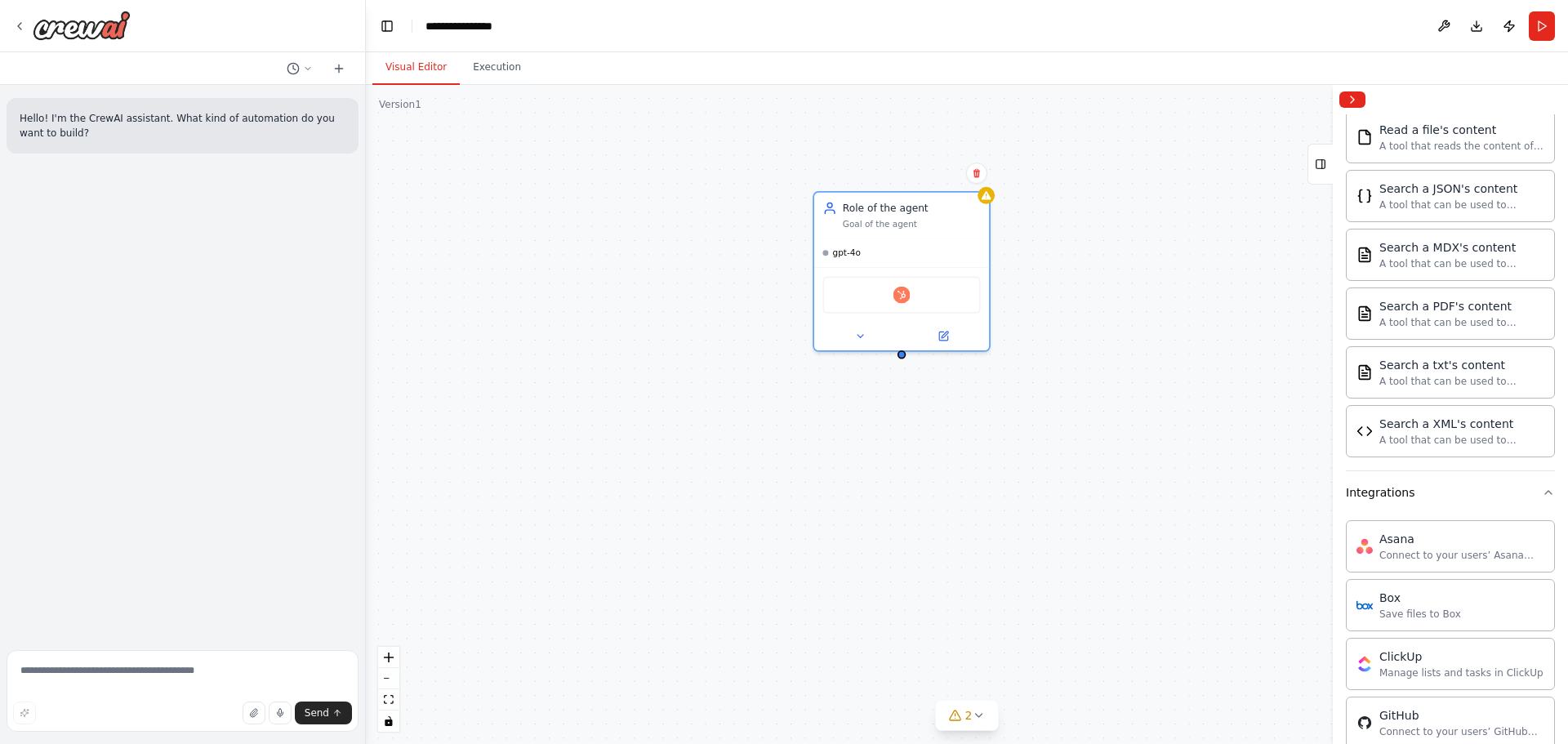
scroll to position [490, 0]
